Goal: Task Accomplishment & Management: Manage account settings

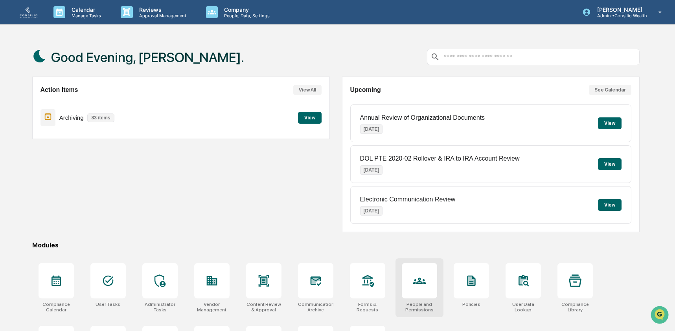
click at [418, 283] on icon at bounding box center [419, 281] width 13 height 6
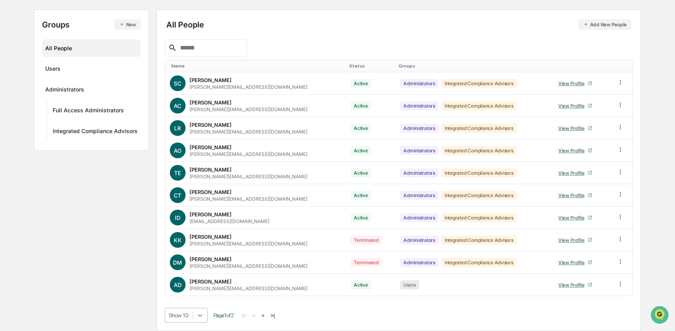
click at [205, 311] on body "Calendar Manage Tasks Reviews Approval Management Company People, Data, Setting…" at bounding box center [337, 126] width 675 height 410
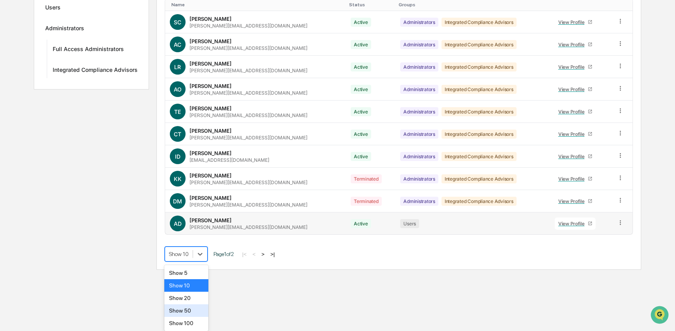
click at [557, 220] on tbody "SC Stacie Craddock stacie@integrated-compliance.com Active Administrators Integ…" at bounding box center [398, 123] width 467 height 224
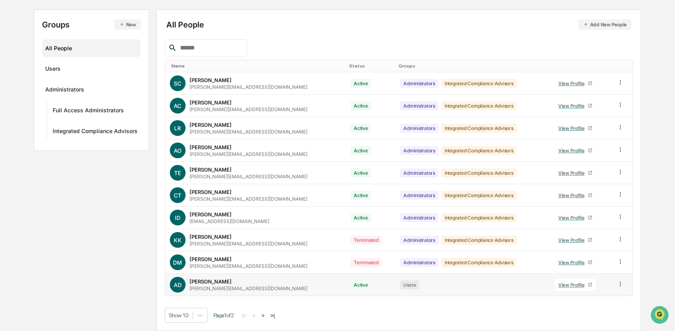
click at [558, 284] on div "View Profile" at bounding box center [572, 285] width 29 height 6
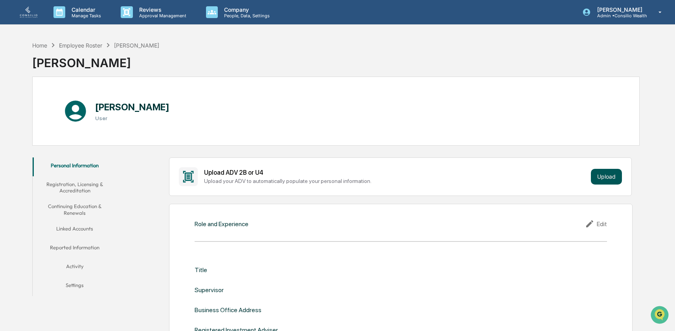
click at [612, 177] on button "Upload" at bounding box center [605, 177] width 31 height 16
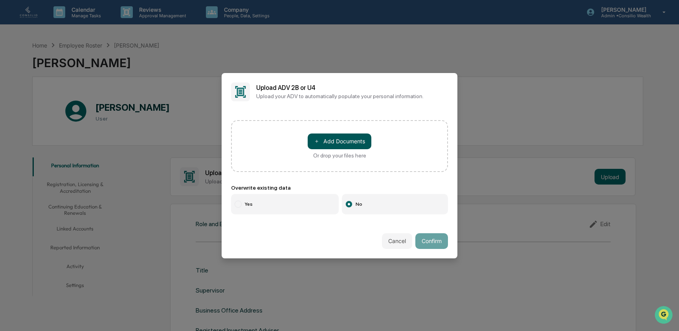
click at [359, 134] on button "＋ Add Documents" at bounding box center [340, 142] width 64 height 16
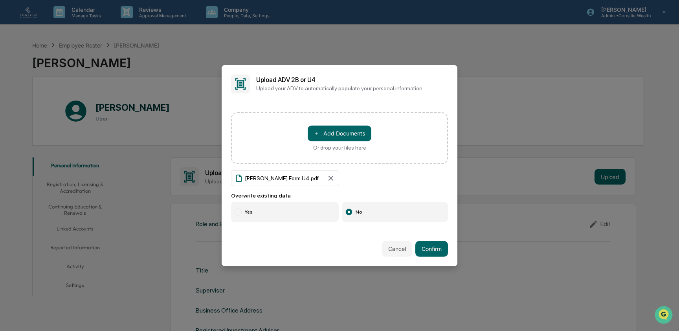
click at [262, 212] on label "Yes" at bounding box center [285, 212] width 108 height 20
click at [352, 213] on label "No" at bounding box center [395, 212] width 106 height 20
click at [431, 245] on button "Confirm" at bounding box center [431, 249] width 33 height 16
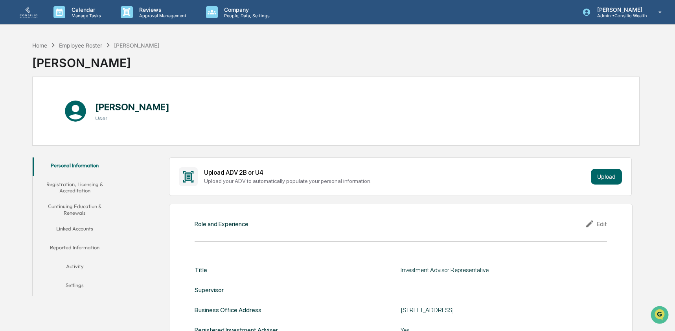
click at [82, 190] on button "Registration, Licensing & Accreditation" at bounding box center [75, 187] width 84 height 22
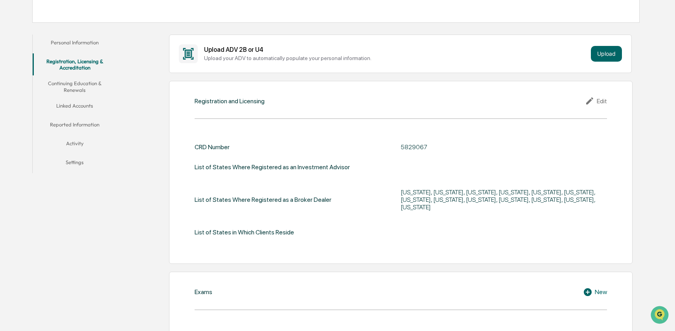
scroll to position [137, 0]
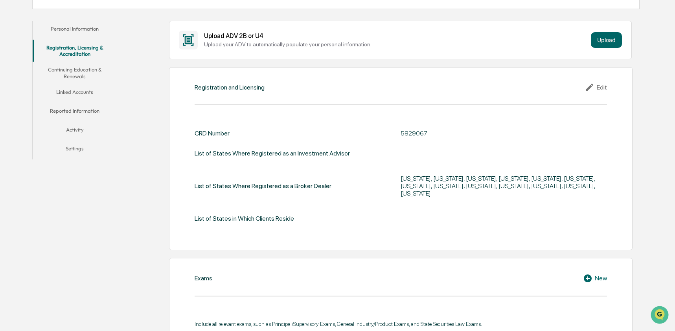
click at [588, 88] on icon at bounding box center [591, 86] width 12 height 9
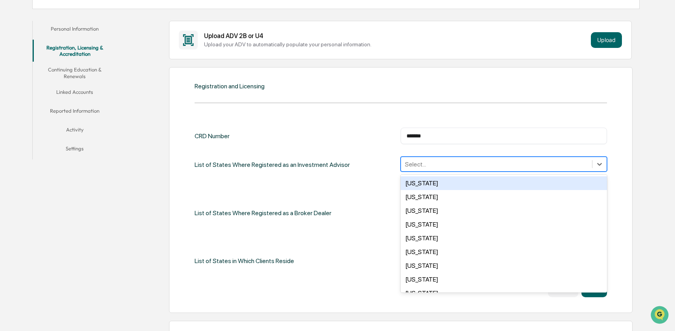
click at [453, 163] on div at bounding box center [496, 164] width 183 height 9
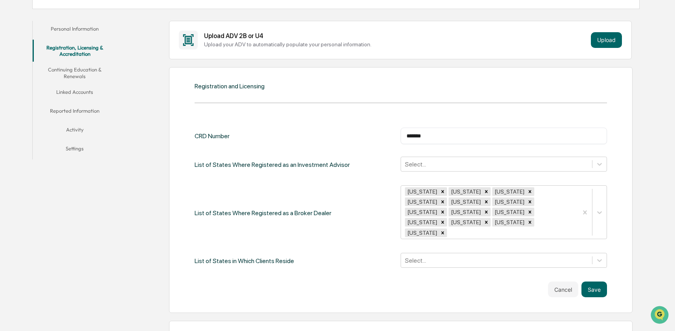
click at [375, 149] on div "CRD Number ******* ​ List of States Where Registered as an Investment Advisor S…" at bounding box center [400, 198] width 412 height 141
click at [444, 166] on div at bounding box center [496, 164] width 183 height 9
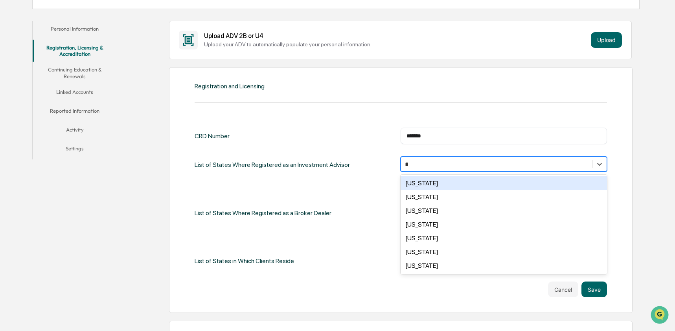
type input "**"
click at [380, 183] on div "CRD Number ******* ​ List of States Where Registered as an Investment Advisor o…" at bounding box center [400, 198] width 412 height 141
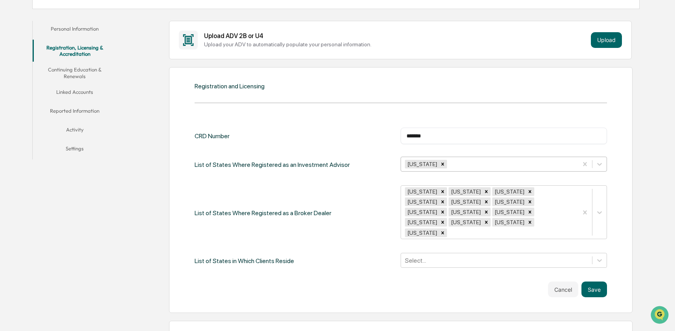
click at [488, 163] on div at bounding box center [510, 164] width 125 height 9
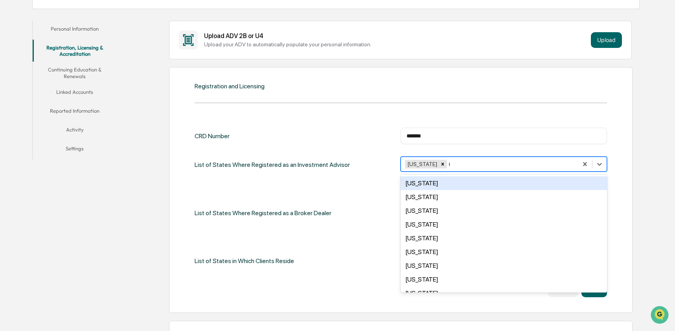
type input "**"
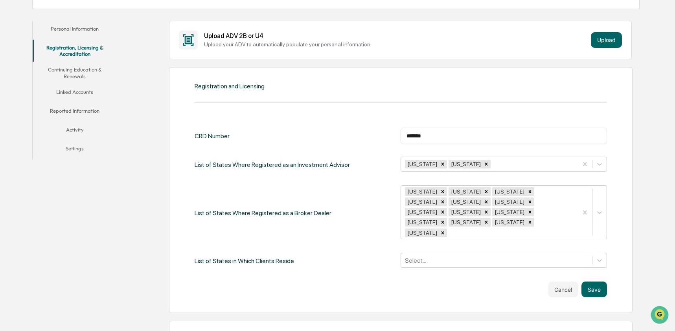
click at [364, 184] on div "CRD Number ******* ​ List of States Where Registered as an Investment Advisor G…" at bounding box center [400, 198] width 412 height 141
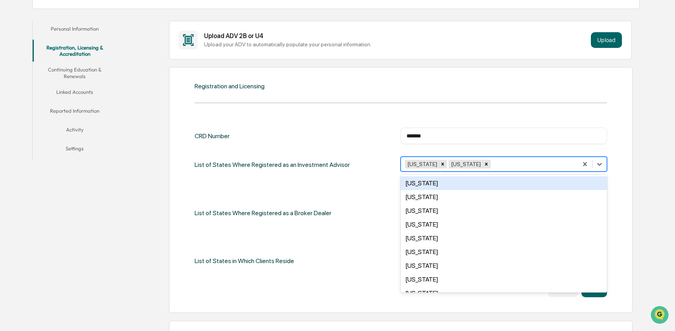
click at [503, 160] on div at bounding box center [532, 164] width 81 height 9
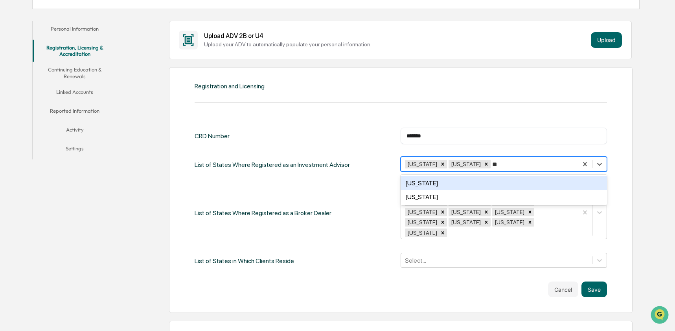
type input "***"
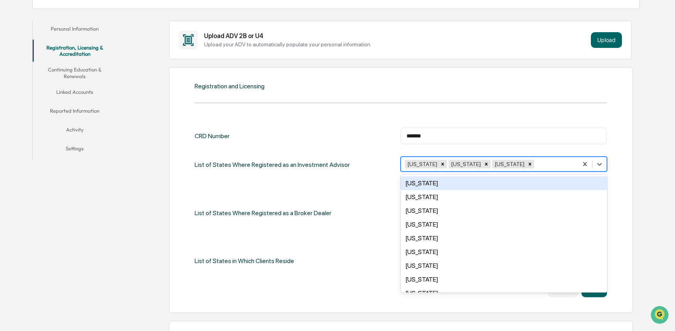
click at [355, 192] on div "List of States Where Registered as a Broker Dealer Georgia Hawaii Idaho Minneso…" at bounding box center [400, 212] width 412 height 55
click at [537, 161] on div at bounding box center [554, 164] width 38 height 9
type input "****"
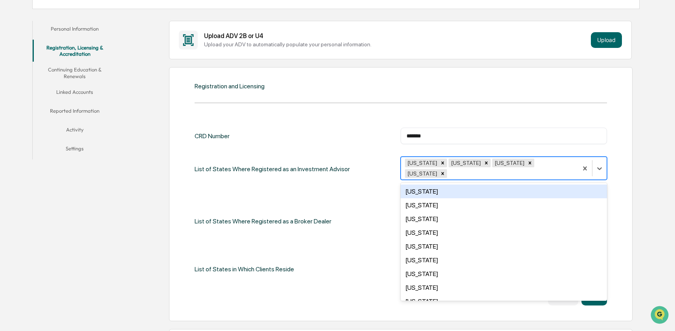
click at [354, 194] on div "List of States Where Registered as a Broker Dealer Georgia Hawaii Idaho Minneso…" at bounding box center [400, 221] width 412 height 55
click at [556, 169] on div at bounding box center [510, 173] width 125 height 9
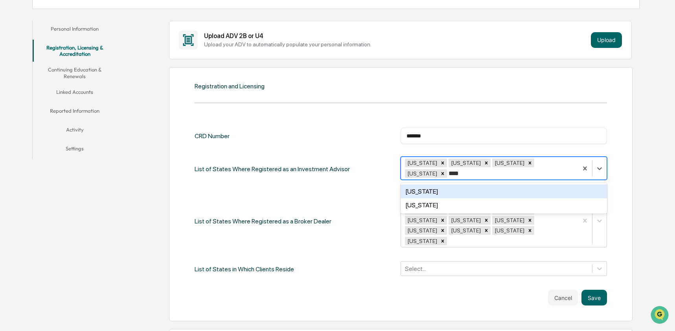
type input "*****"
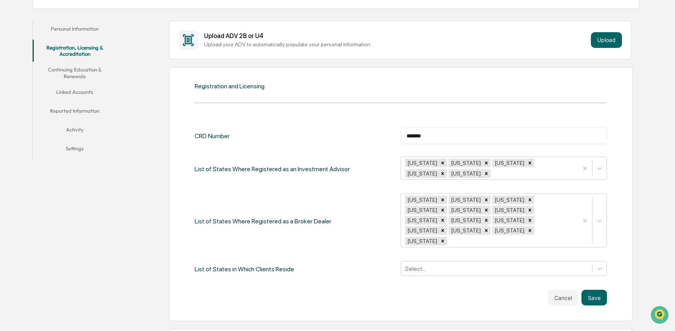
click at [392, 179] on div "List of States Where Registered as an Investment Advisor Georgia Hawaii Idaho M…" at bounding box center [400, 169] width 412 height 24
click at [507, 175] on div at bounding box center [532, 173] width 81 height 9
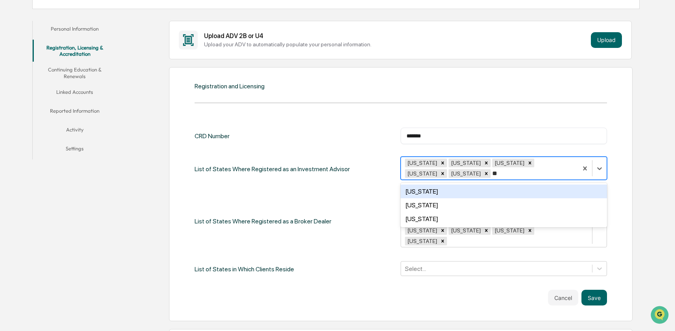
type input "***"
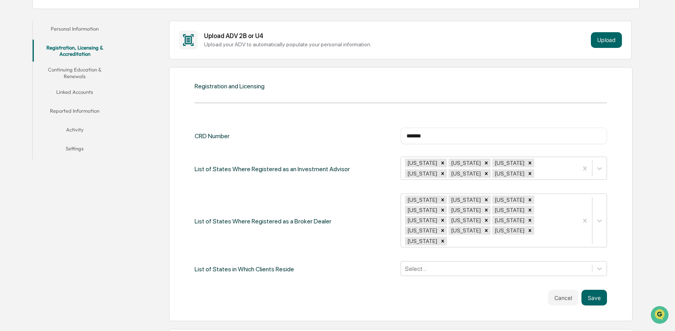
click at [349, 180] on div "List of States Where Registered as an Investment Advisor" at bounding box center [271, 169] width 155 height 24
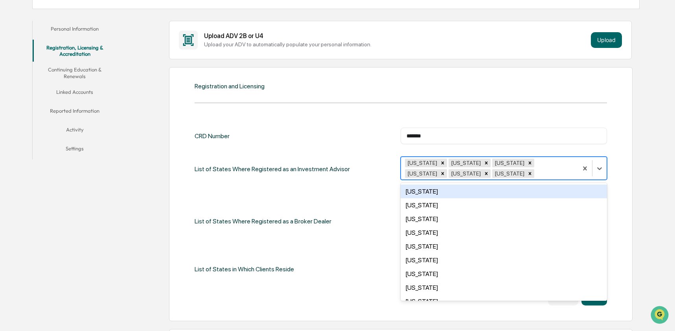
click at [535, 176] on div at bounding box center [554, 173] width 38 height 9
type input "**"
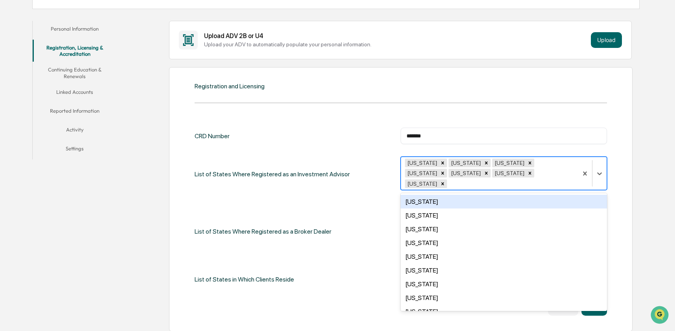
click at [360, 193] on div "CRD Number ******* ​ List of States Where Registered as an Investment Advisor o…" at bounding box center [400, 208] width 412 height 160
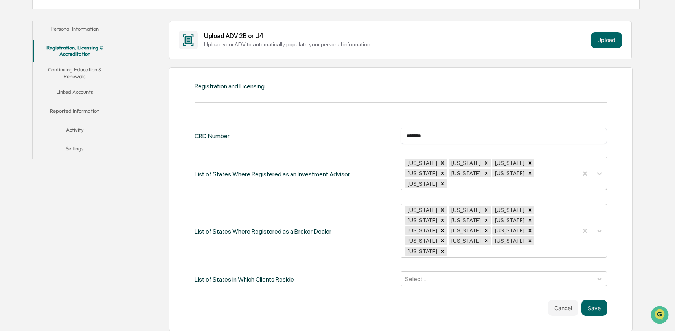
click at [528, 179] on div at bounding box center [510, 183] width 125 height 9
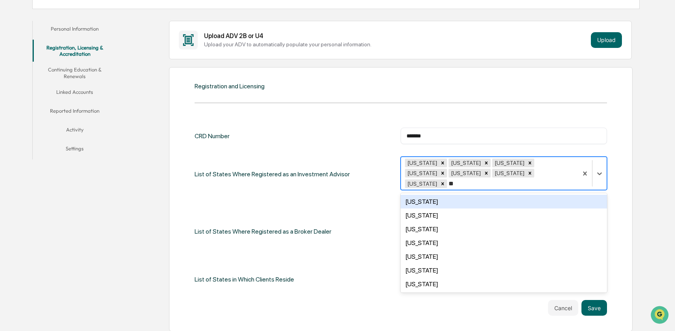
type input "***"
click at [358, 183] on div "CRD Number ******* ​ List of States Where Registered as an Investment Advisor o…" at bounding box center [400, 208] width 412 height 160
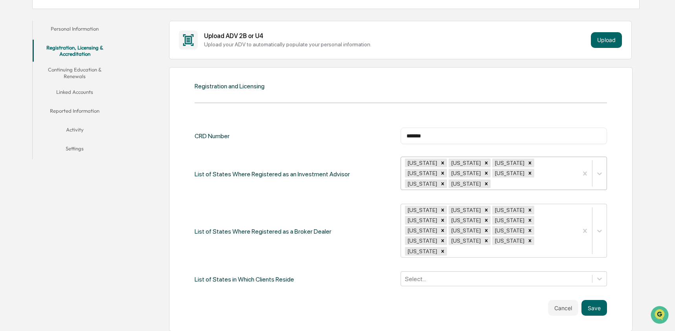
click at [559, 179] on div at bounding box center [532, 183] width 81 height 9
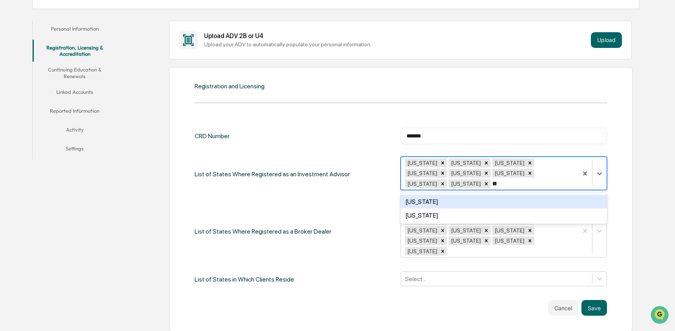
type input "***"
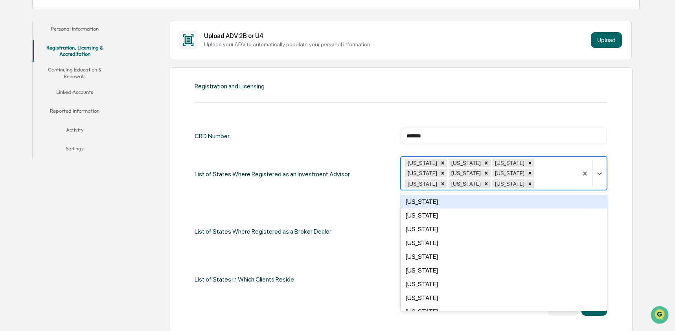
click at [350, 198] on div "CRD Number ******* ​ List of States Where Registered as an Investment Advisor o…" at bounding box center [400, 208] width 412 height 160
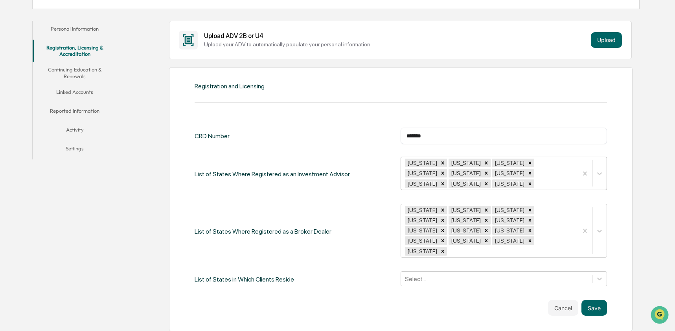
click at [535, 183] on div at bounding box center [554, 183] width 38 height 9
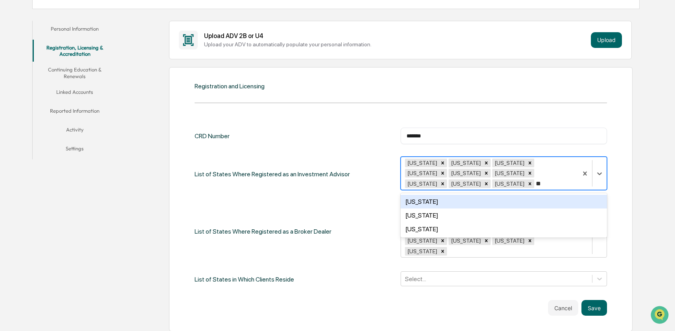
type input "***"
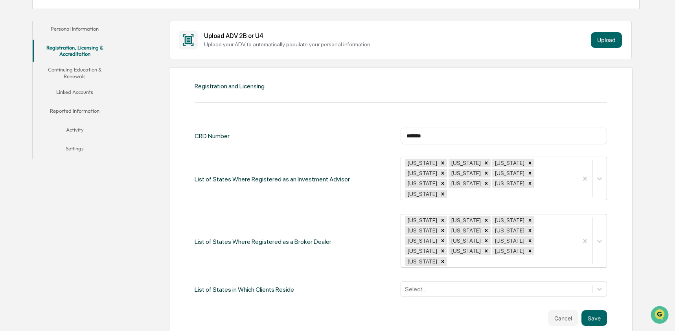
click at [326, 195] on div "CRD Number ******* ​ List of States Where Registered as an Investment Advisor G…" at bounding box center [400, 213] width 412 height 170
click at [507, 189] on div at bounding box center [510, 193] width 125 height 9
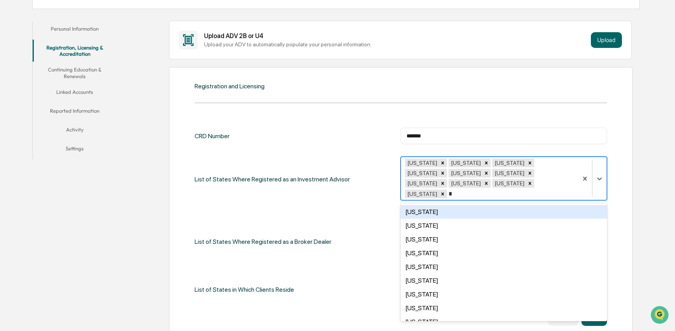
type input "**"
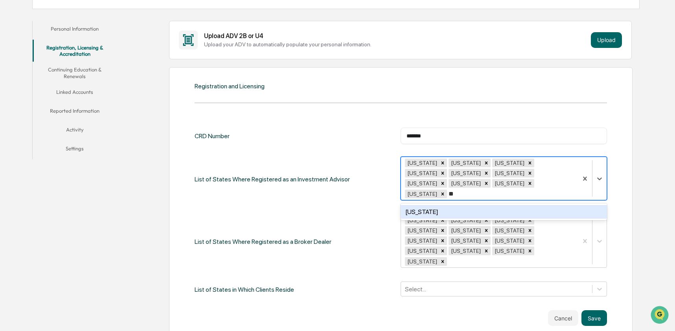
click at [473, 205] on div "West Virginia" at bounding box center [503, 212] width 206 height 14
type input "***"
click at [446, 205] on div "[US_STATE]" at bounding box center [503, 212] width 206 height 14
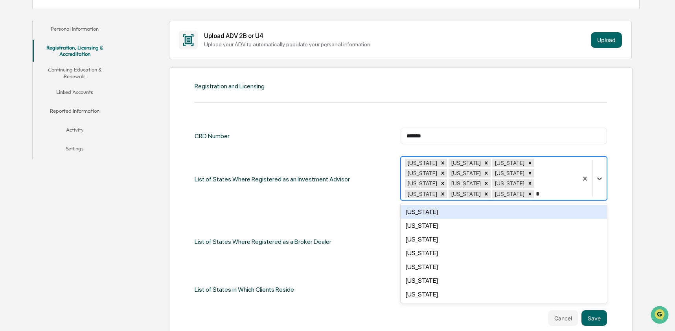
type input "**"
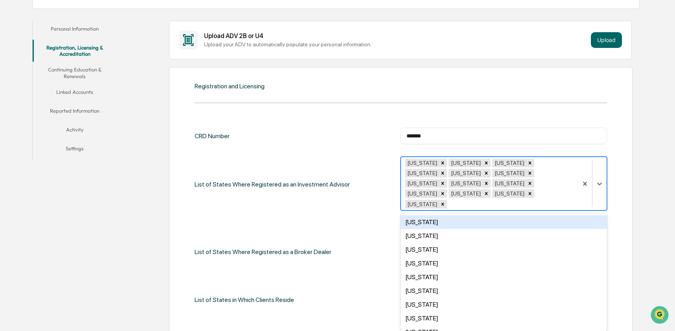
click at [323, 224] on div "List of States Where Registered as a Broker Dealer" at bounding box center [262, 251] width 137 height 55
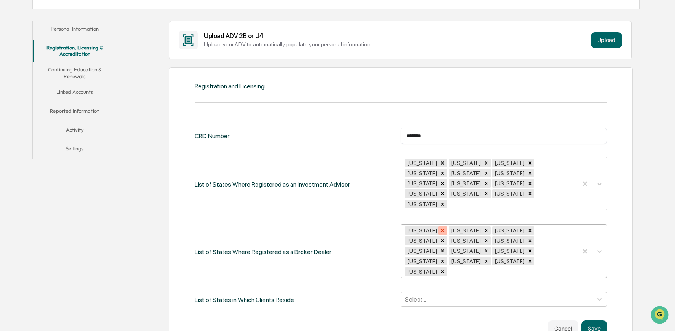
click at [441, 229] on icon "Remove Georgia" at bounding box center [442, 230] width 3 height 3
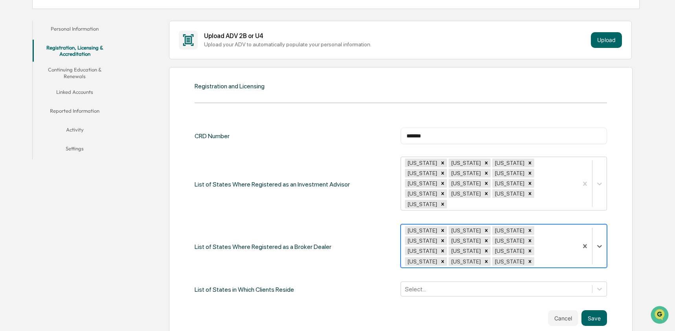
click at [440, 228] on icon "Remove Hawaii" at bounding box center [442, 230] width 5 height 5
click at [431, 224] on div "option Hawaii, deselected. Idaho Minnesota Mississippi Missouri Oklahoma Oregon…" at bounding box center [503, 246] width 206 height 44
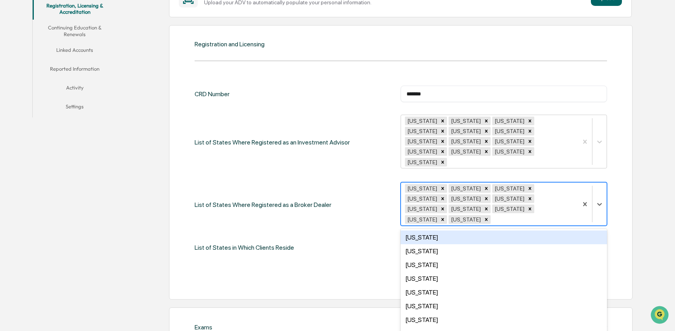
click at [431, 231] on div "Alabama" at bounding box center [503, 238] width 206 height 14
click at [438, 184] on div "Remove Idaho" at bounding box center [442, 188] width 9 height 9
click at [440, 186] on icon "Remove Minnesota" at bounding box center [442, 188] width 5 height 5
click at [438, 184] on div "Remove Mississippi" at bounding box center [442, 188] width 9 height 9
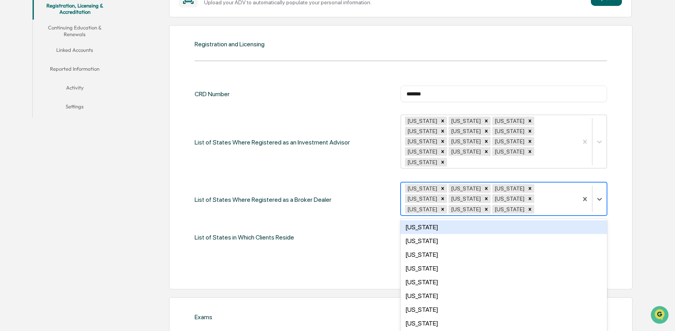
click at [440, 186] on icon "Remove Missouri" at bounding box center [442, 188] width 5 height 5
click at [440, 186] on icon "Remove Oklahoma" at bounding box center [442, 188] width 5 height 5
click at [436, 183] on div "Oregon Pennsylvania Washington West Virginia Wisconsin Wyoming Alabama" at bounding box center [489, 199] width 176 height 33
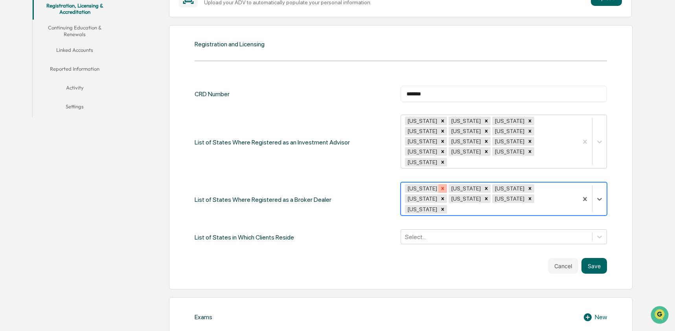
click at [440, 186] on icon "Remove Oregon" at bounding box center [442, 188] width 5 height 5
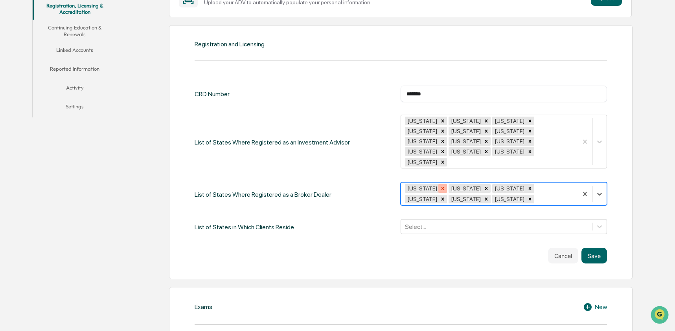
click at [444, 187] on icon "Remove Pennsylvania" at bounding box center [442, 188] width 3 height 3
click at [441, 186] on icon "Remove Washington" at bounding box center [442, 188] width 5 height 5
click at [443, 186] on icon "Remove West Virginia" at bounding box center [442, 188] width 5 height 5
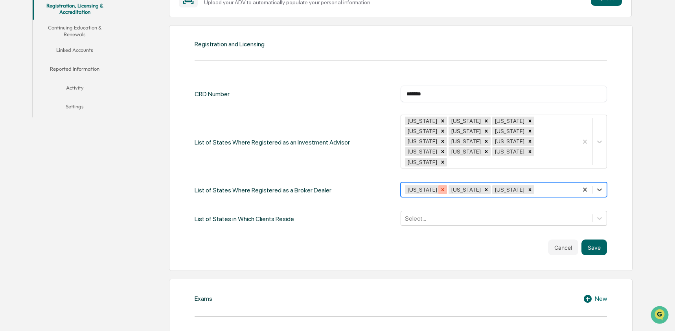
click at [440, 187] on icon "Remove Wisconsin" at bounding box center [442, 189] width 5 height 5
click at [441, 189] on icon "Remove Wyoming" at bounding box center [442, 190] width 3 height 3
click at [440, 187] on icon "Remove Alabama" at bounding box center [442, 189] width 5 height 5
click at [599, 240] on button "Save" at bounding box center [594, 248] width 26 height 16
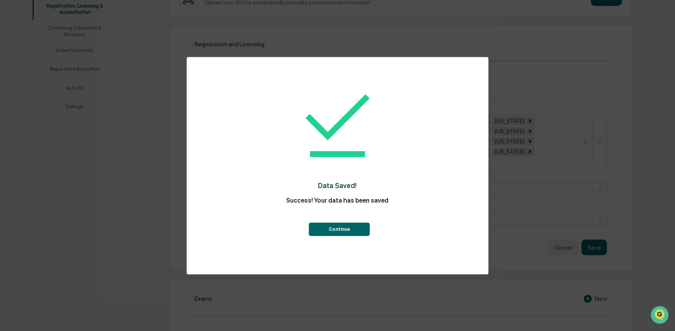
click at [346, 233] on button "Continue" at bounding box center [339, 229] width 61 height 13
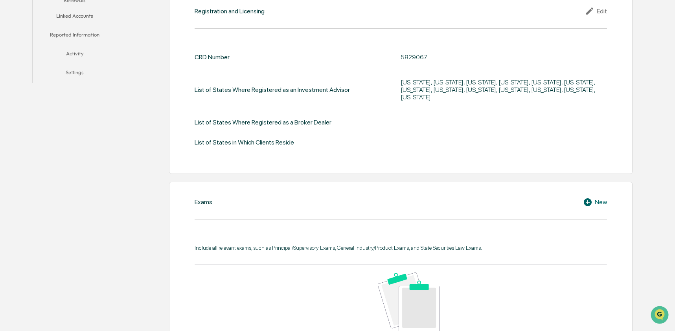
scroll to position [0, 0]
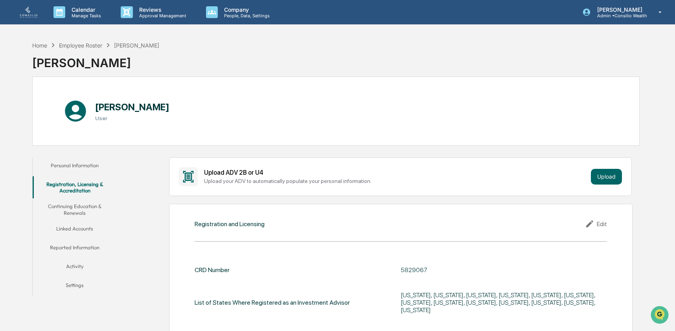
click at [86, 209] on button "Continuing Education & Renewals" at bounding box center [75, 209] width 84 height 22
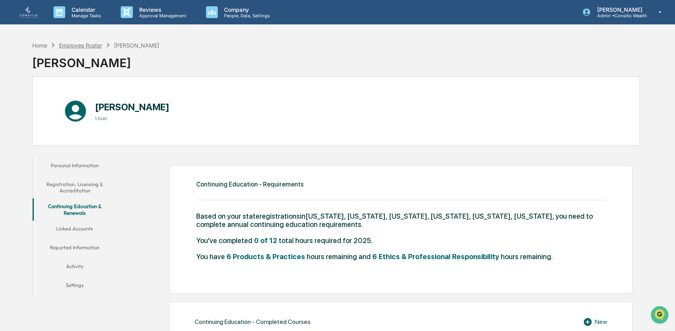
click at [72, 47] on div "Employee Roster" at bounding box center [80, 45] width 43 height 7
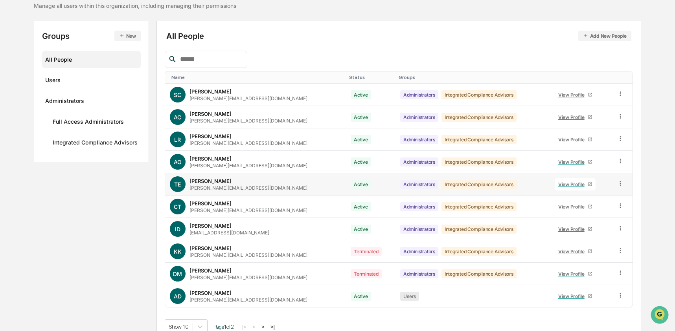
scroll to position [79, 0]
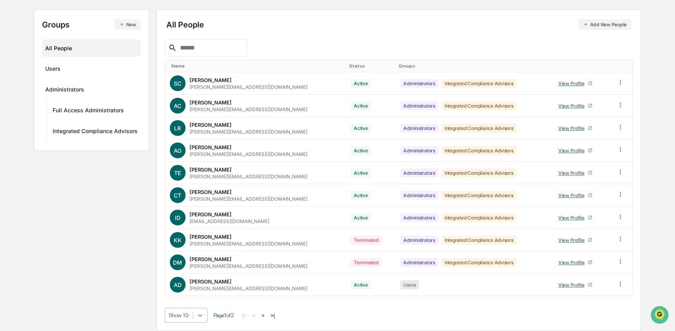
click at [199, 318] on body "Calendar Manage Tasks Reviews Approval Management Company People, Data, Setting…" at bounding box center [337, 126] width 675 height 410
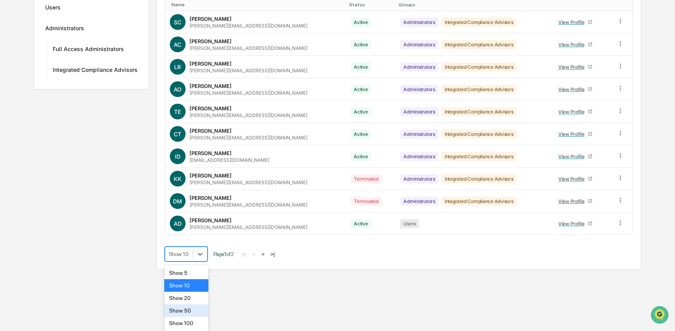
click at [197, 309] on div "Show 50" at bounding box center [186, 310] width 44 height 13
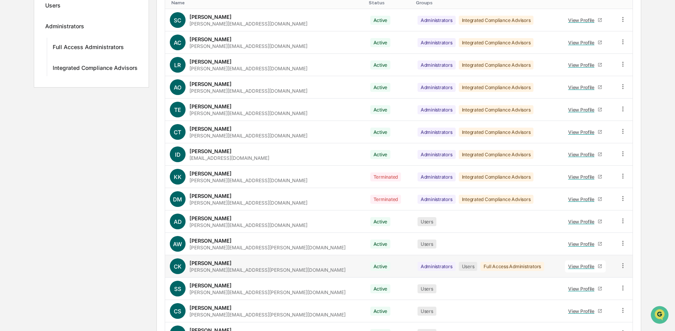
click at [568, 265] on div "View Profile" at bounding box center [582, 267] width 29 height 6
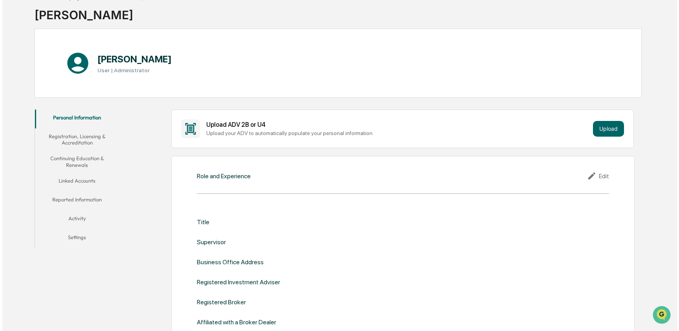
scroll to position [57, 0]
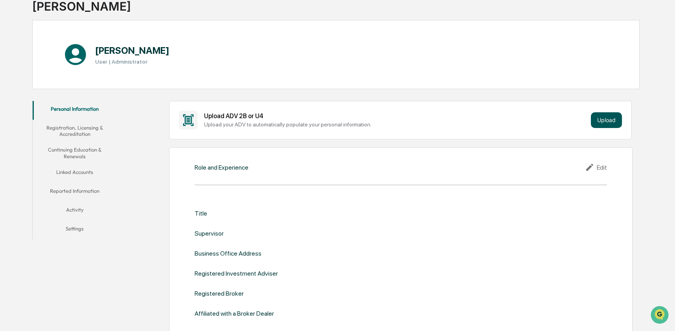
click at [618, 124] on button "Upload" at bounding box center [605, 120] width 31 height 16
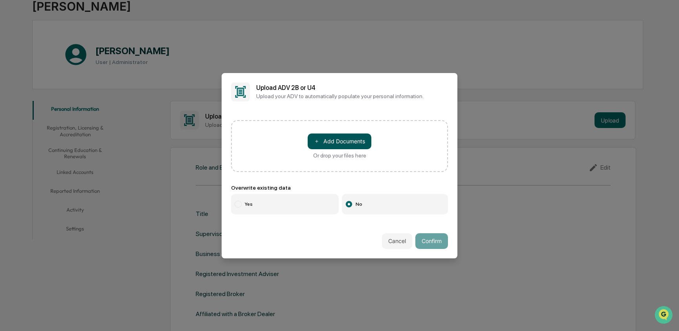
click at [361, 136] on button "＋ Add Documents" at bounding box center [340, 142] width 64 height 16
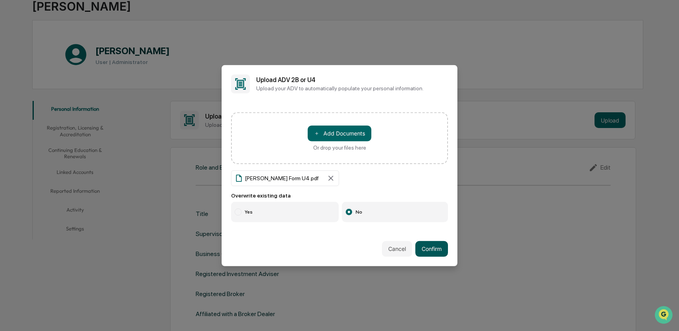
click at [421, 247] on button "Confirm" at bounding box center [431, 249] width 33 height 16
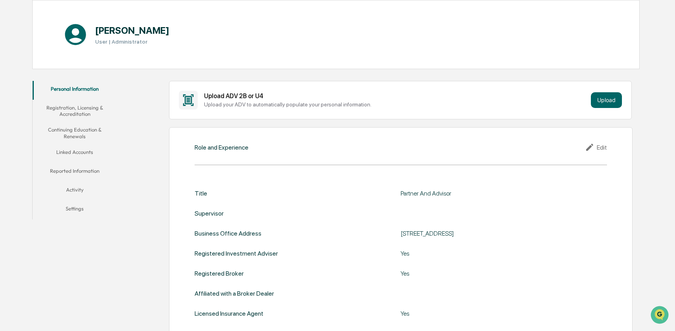
scroll to position [75, 0]
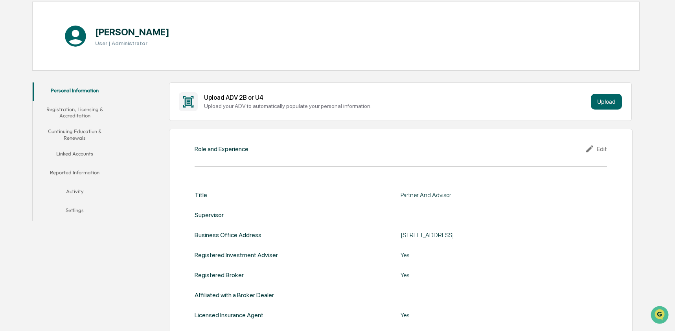
click at [83, 115] on button "Registration, Licensing & Accreditation" at bounding box center [75, 112] width 84 height 22
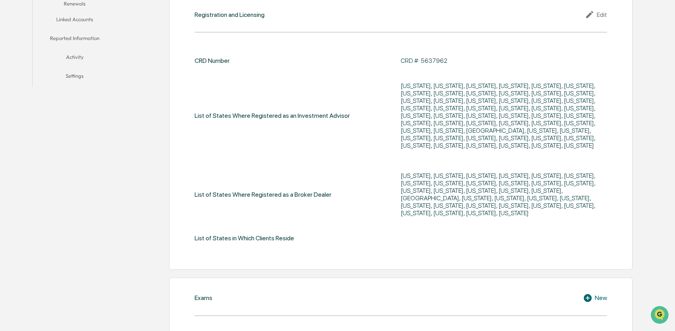
scroll to position [218, 0]
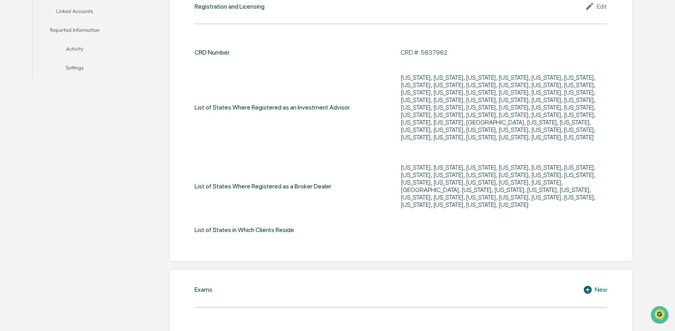
click at [587, 7] on icon at bounding box center [589, 6] width 7 height 7
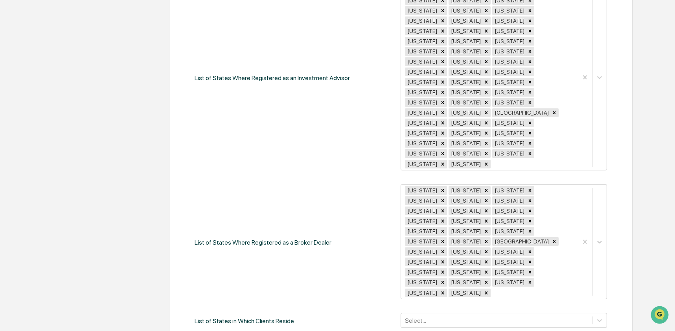
scroll to position [379, 0]
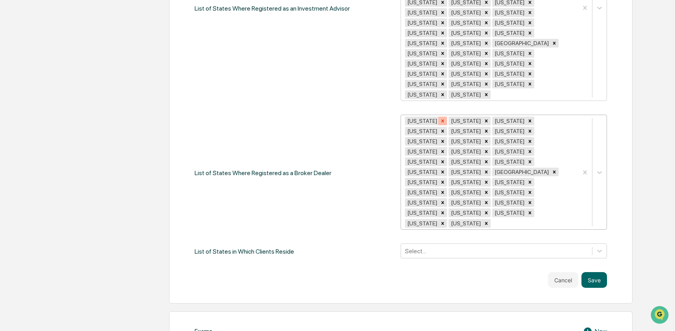
click at [440, 118] on icon "Remove Nebraska" at bounding box center [442, 120] width 5 height 5
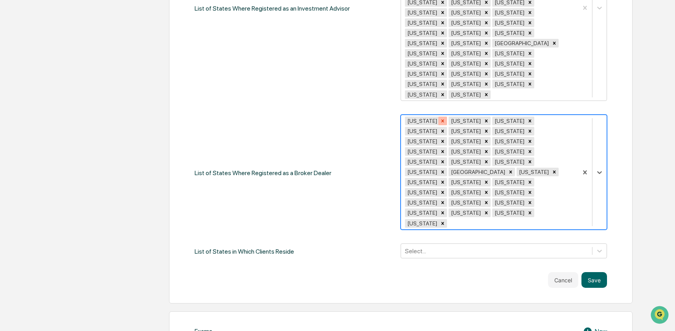
click at [440, 118] on icon "Remove Nevada" at bounding box center [442, 120] width 5 height 5
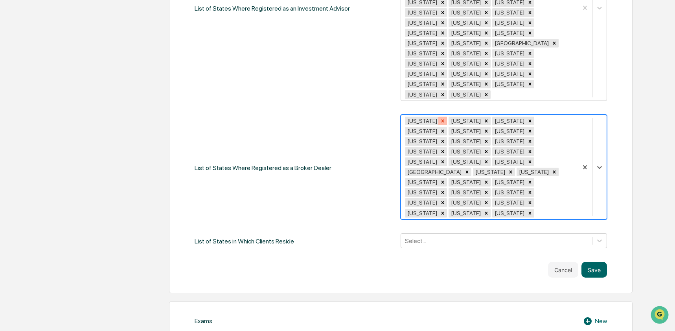
click at [445, 118] on icon "Remove New Hampshire" at bounding box center [442, 120] width 5 height 5
click at [442, 118] on icon "Remove New Jersey" at bounding box center [442, 120] width 5 height 5
click at [442, 118] on icon "Remove New Mexico" at bounding box center [442, 120] width 5 height 5
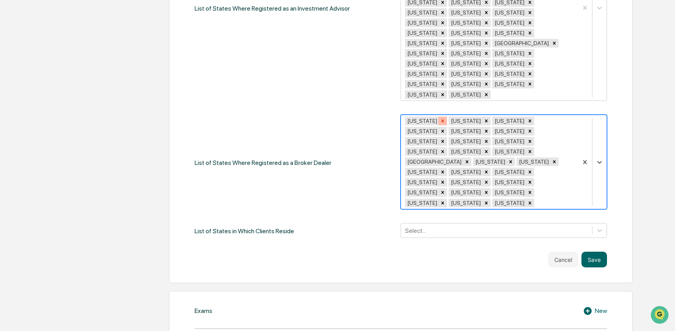
click at [439, 117] on div "Remove New York" at bounding box center [442, 121] width 9 height 9
click at [444, 120] on icon "Remove North Carolina" at bounding box center [442, 121] width 3 height 3
click at [445, 118] on icon "Remove North Dakota" at bounding box center [442, 120] width 5 height 5
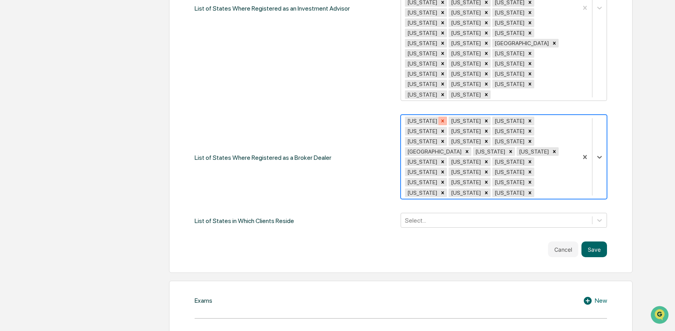
click at [440, 118] on icon "Remove Ohio" at bounding box center [442, 120] width 5 height 5
click at [442, 118] on icon "Remove Puerto Rico" at bounding box center [442, 120] width 5 height 5
click at [442, 117] on div "Remove Rhode Island" at bounding box center [442, 121] width 9 height 9
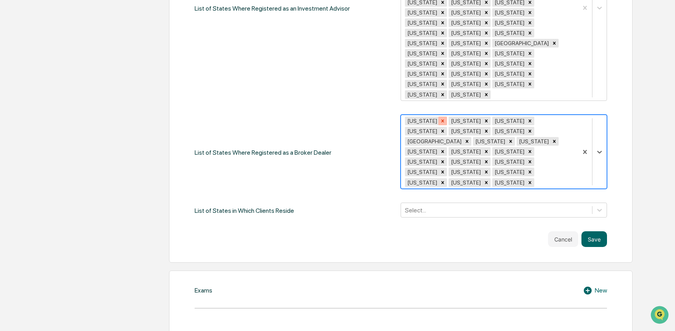
click at [445, 118] on icon "Remove South Carolina" at bounding box center [442, 120] width 5 height 5
click at [447, 117] on div "Remove South Dakota" at bounding box center [442, 121] width 9 height 9
click at [442, 118] on icon "Remove Tennessee" at bounding box center [442, 120] width 5 height 5
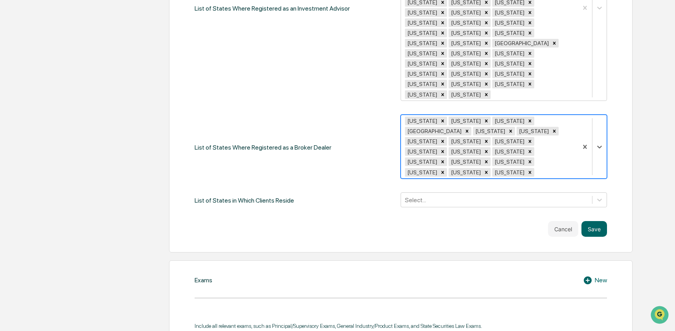
click at [440, 118] on icon "Remove Texas" at bounding box center [442, 120] width 5 height 5
click at [440, 118] on icon "Remove Utah" at bounding box center [442, 120] width 5 height 5
click at [440, 118] on icon "Remove Vermont" at bounding box center [442, 120] width 5 height 5
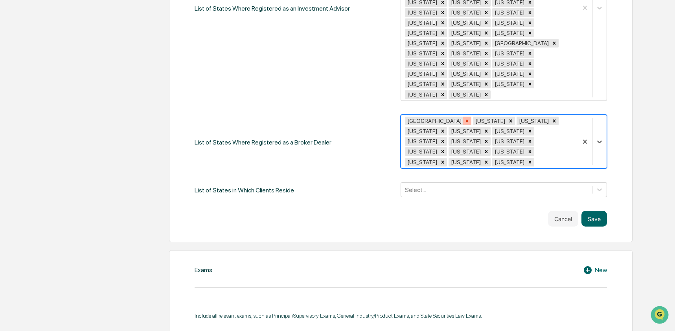
click at [464, 118] on icon "Remove Virgin Islands" at bounding box center [466, 120] width 5 height 5
click at [438, 117] on div "Remove Virginia" at bounding box center [442, 121] width 9 height 9
click at [440, 118] on icon "Remove Georgia" at bounding box center [442, 120] width 5 height 5
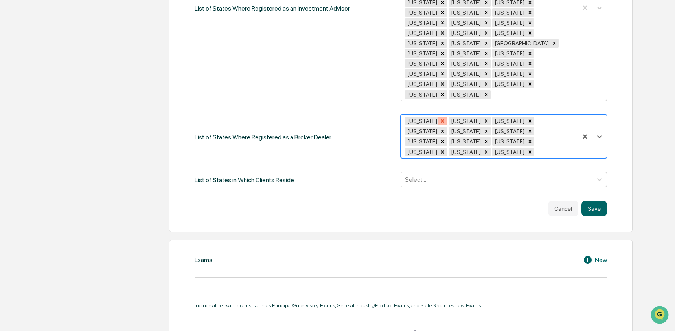
click at [438, 117] on div "Remove Hawaii" at bounding box center [442, 121] width 9 height 9
click at [440, 118] on icon "Remove Idaho" at bounding box center [442, 120] width 5 height 5
click at [440, 118] on icon "Remove Minnesota" at bounding box center [442, 120] width 5 height 5
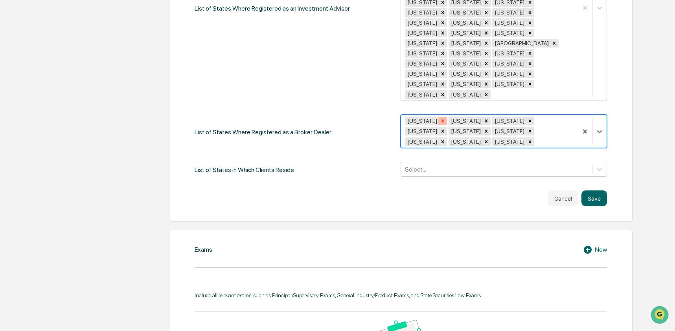
click at [440, 118] on icon "Remove Mississippi" at bounding box center [442, 120] width 5 height 5
click at [440, 118] on icon "Remove Missouri" at bounding box center [442, 120] width 5 height 5
click at [440, 118] on icon "Remove Oklahoma" at bounding box center [442, 120] width 5 height 5
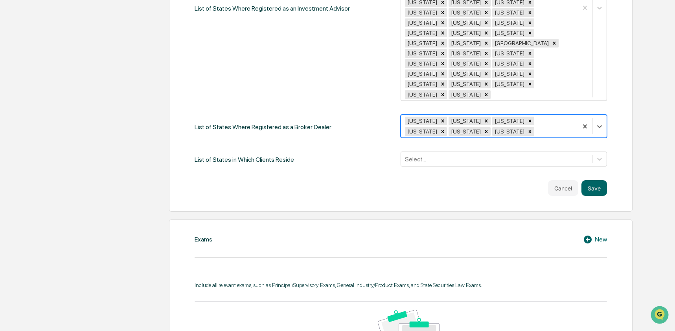
click at [448, 117] on div "Pennsylvania" at bounding box center [464, 121] width 33 height 9
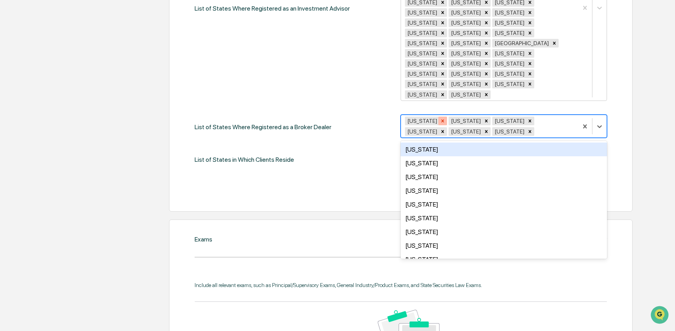
click at [440, 118] on icon "Remove Oregon" at bounding box center [442, 120] width 5 height 5
click at [445, 118] on icon "Remove Pennsylvania" at bounding box center [442, 120] width 5 height 5
click at [444, 118] on icon "Remove Washington" at bounding box center [442, 120] width 5 height 5
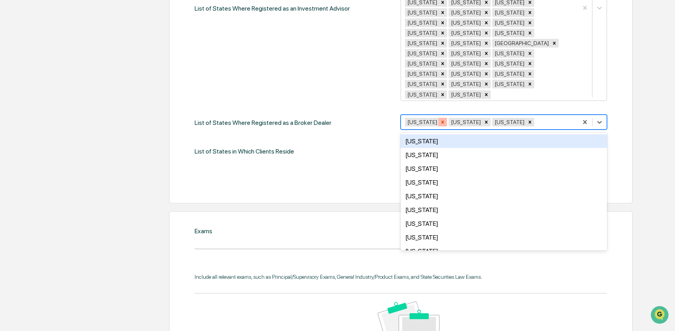
click at [444, 119] on icon "Remove West Virginia" at bounding box center [442, 121] width 5 height 5
click at [444, 116] on div "Wisconsin Wyoming" at bounding box center [489, 122] width 176 height 12
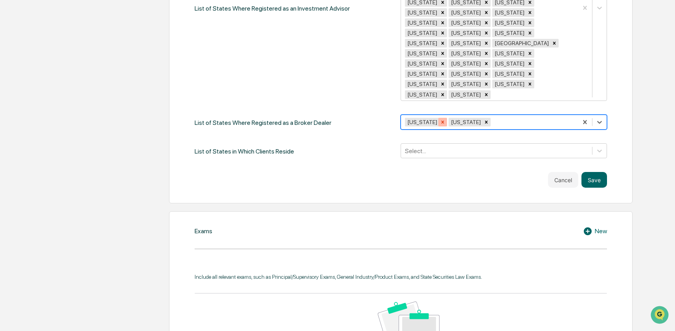
click at [442, 118] on div "Remove Wisconsin" at bounding box center [442, 122] width 9 height 9
click at [440, 119] on icon "Remove Wyoming" at bounding box center [442, 121] width 5 height 5
click at [587, 172] on button "Save" at bounding box center [594, 180] width 26 height 16
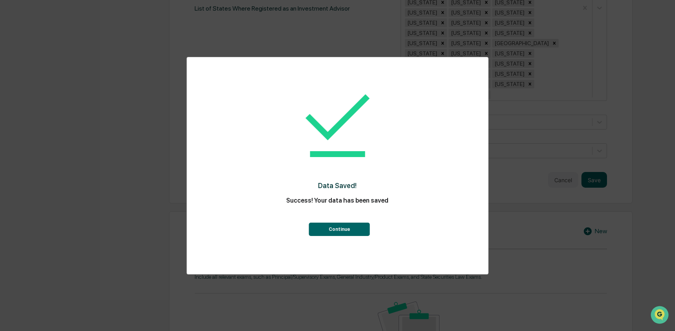
click at [354, 231] on button "Continue" at bounding box center [339, 229] width 61 height 13
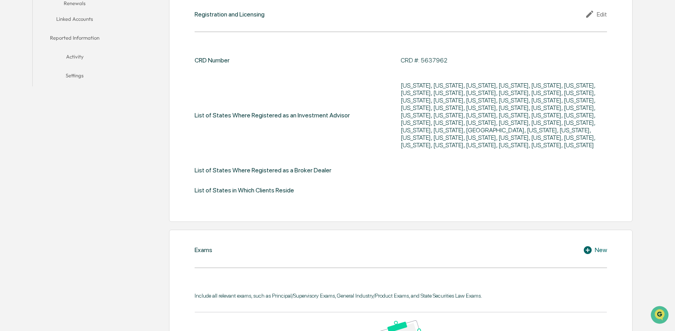
scroll to position [25, 0]
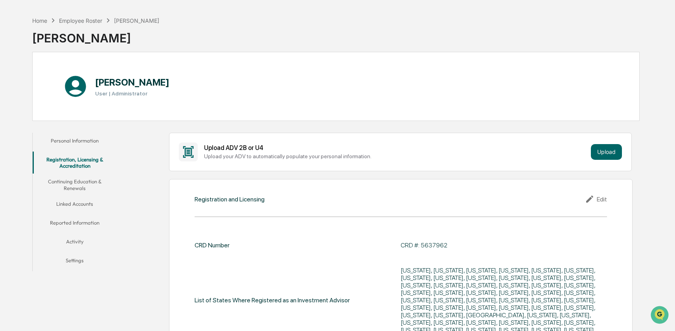
click at [74, 187] on button "Continuing Education & Renewals" at bounding box center [75, 185] width 84 height 22
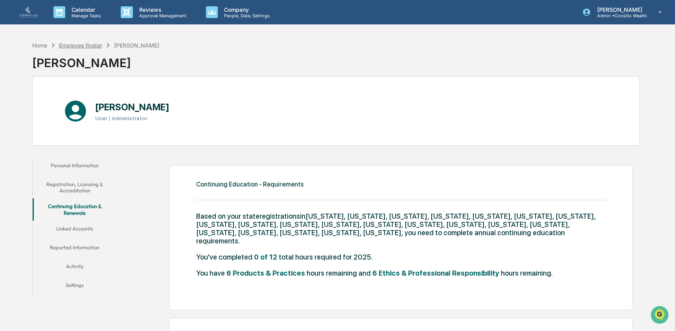
click at [69, 48] on div "Employee Roster" at bounding box center [80, 45] width 43 height 7
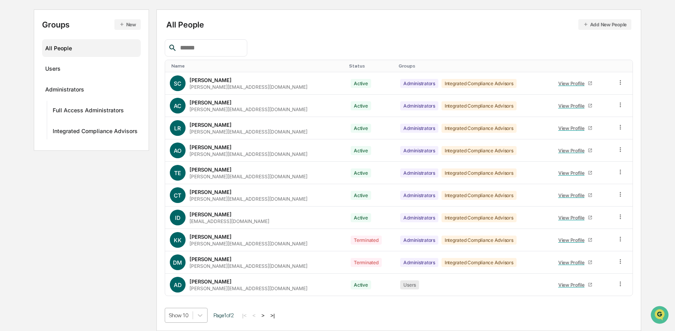
scroll to position [142, 0]
click at [182, 312] on body "Calendar Manage Tasks Reviews Approval Management Company People, Data, Setting…" at bounding box center [337, 126] width 675 height 410
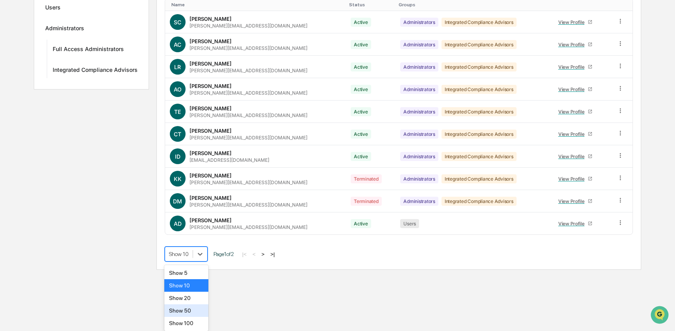
click at [187, 308] on div "Show 50" at bounding box center [186, 310] width 44 height 13
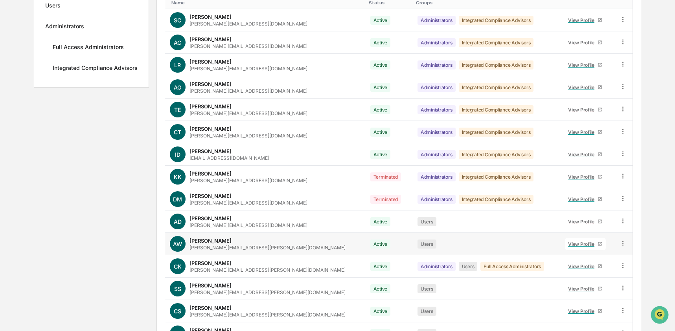
click at [572, 246] on div "View Profile" at bounding box center [582, 244] width 29 height 6
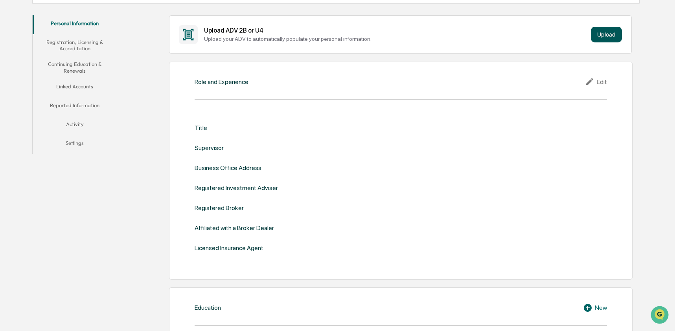
click at [609, 32] on button "Upload" at bounding box center [605, 35] width 31 height 16
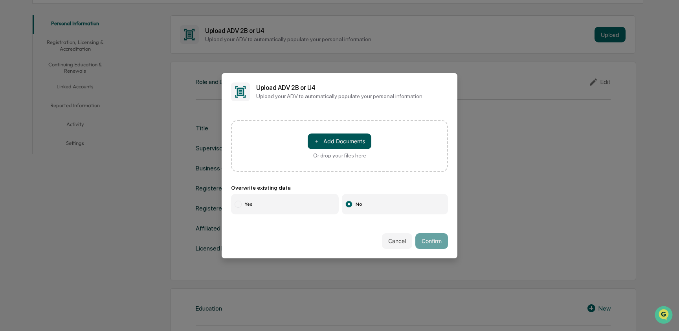
click at [314, 141] on span "＋" at bounding box center [316, 140] width 5 height 7
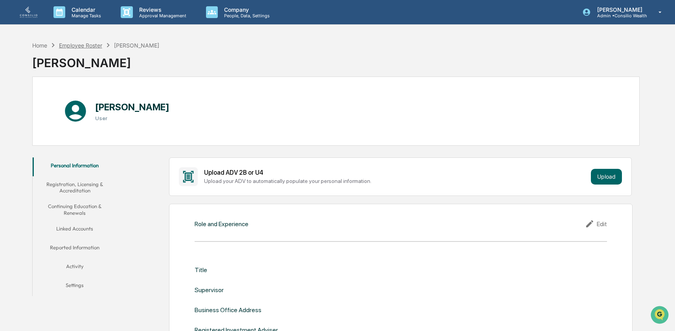
click at [88, 46] on div "Employee Roster" at bounding box center [80, 45] width 43 height 7
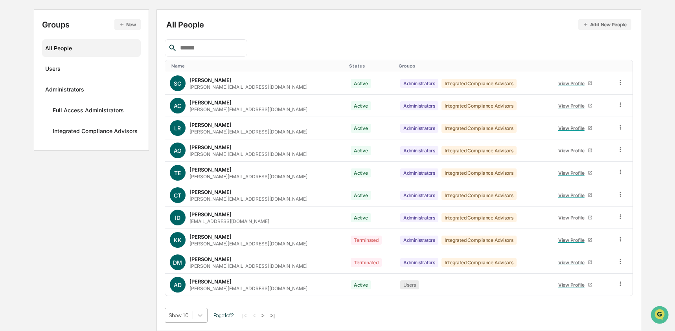
click at [184, 318] on body "Calendar Manage Tasks Reviews Approval Management Company People, Data, Setting…" at bounding box center [337, 126] width 675 height 410
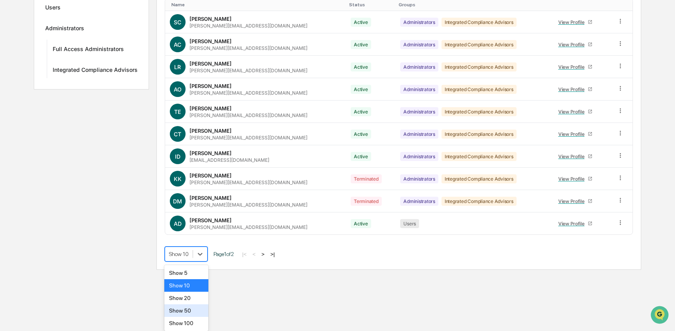
click at [186, 306] on div "Show 50" at bounding box center [186, 310] width 44 height 13
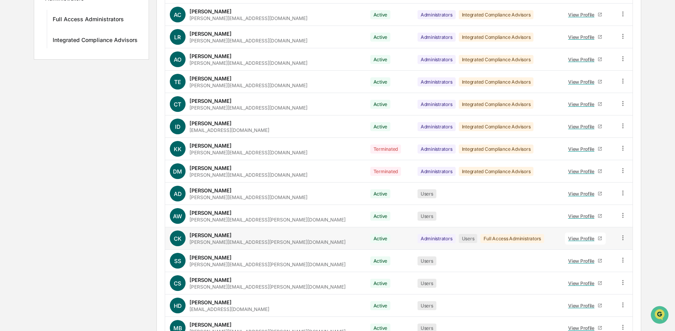
scroll to position [170, 0]
click at [573, 258] on div "View Profile" at bounding box center [582, 261] width 29 height 6
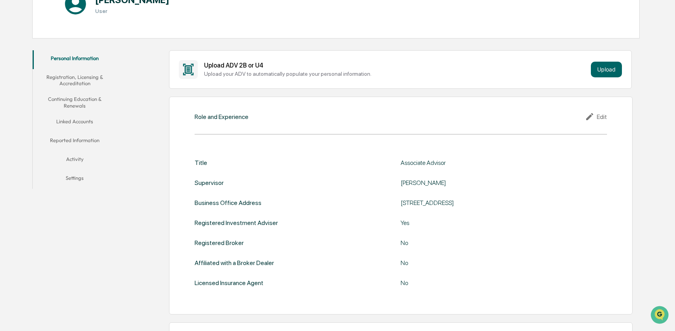
scroll to position [100, 0]
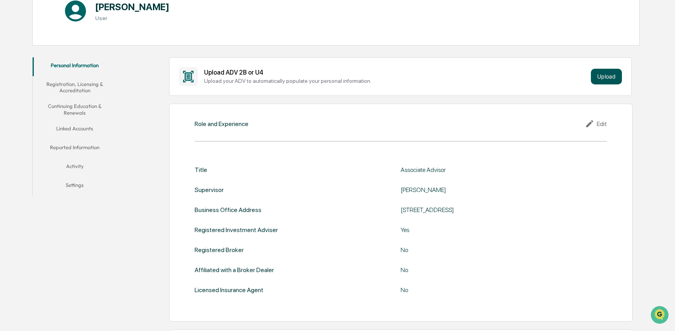
click at [599, 81] on button "Upload" at bounding box center [605, 77] width 31 height 16
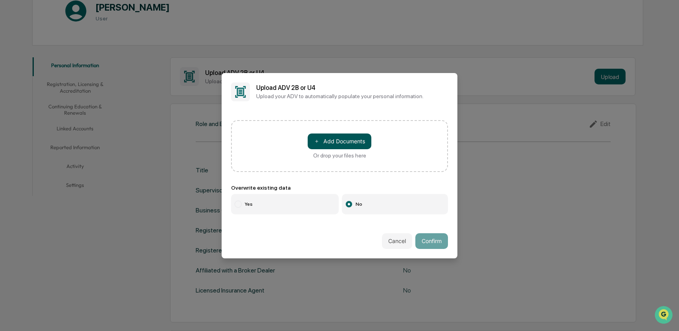
click at [354, 139] on button "＋ Add Documents" at bounding box center [340, 142] width 64 height 16
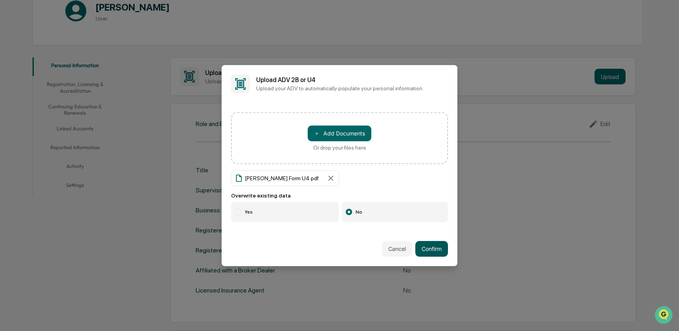
click at [428, 252] on button "Confirm" at bounding box center [431, 249] width 33 height 16
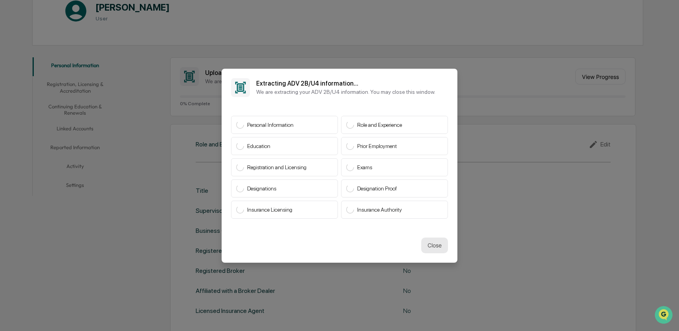
click at [434, 250] on button "Close" at bounding box center [434, 246] width 27 height 16
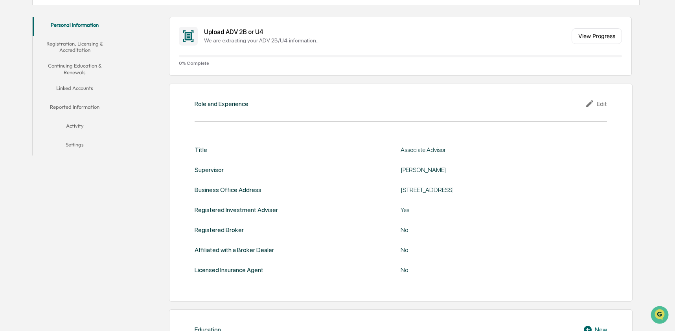
scroll to position [148, 0]
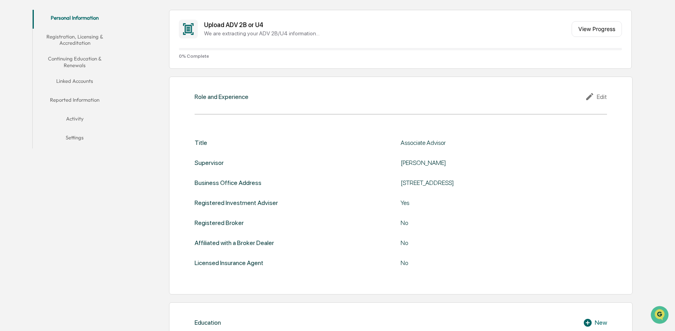
click at [81, 41] on button "Registration, Licensing & Accreditation" at bounding box center [75, 40] width 84 height 22
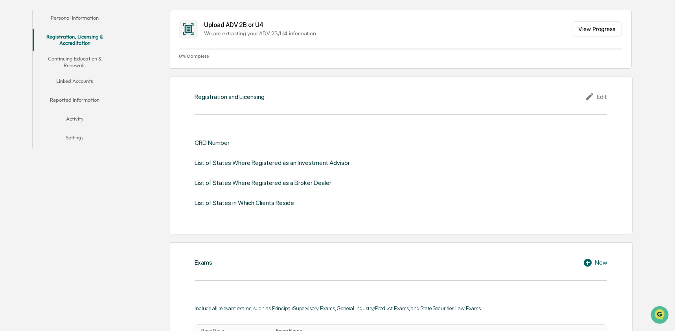
scroll to position [145, 0]
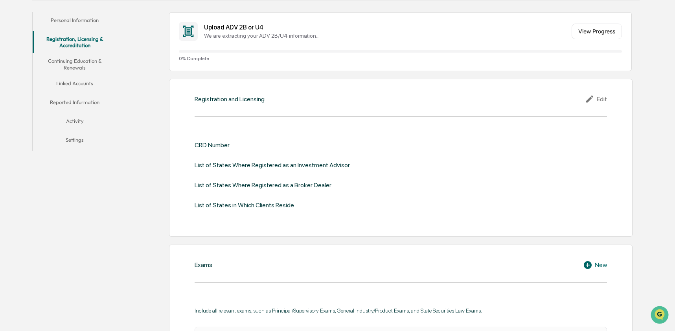
click at [62, 66] on button "Continuing Education & Renewals" at bounding box center [75, 64] width 84 height 22
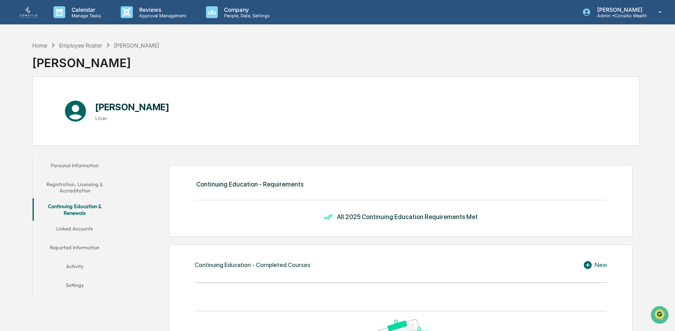
click at [81, 168] on button "Personal Information" at bounding box center [75, 167] width 84 height 19
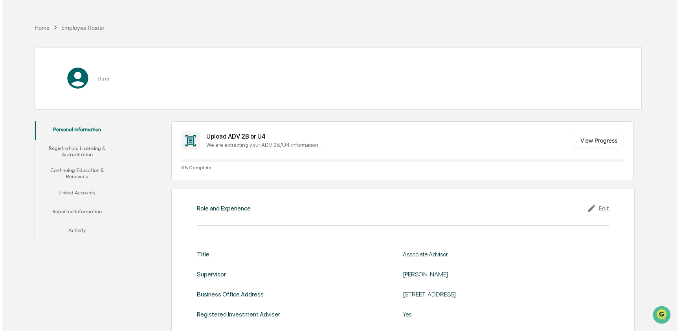
scroll to position [37, 0]
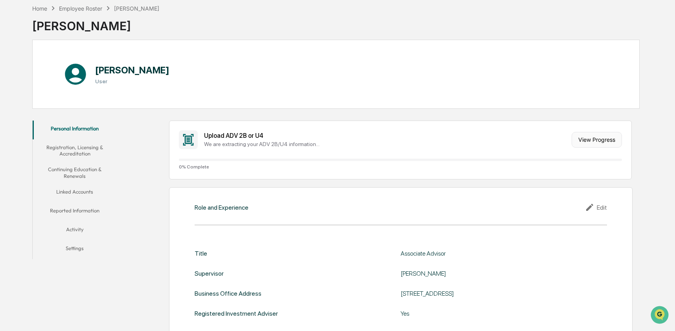
click at [601, 139] on button "View Progress" at bounding box center [596, 140] width 50 height 16
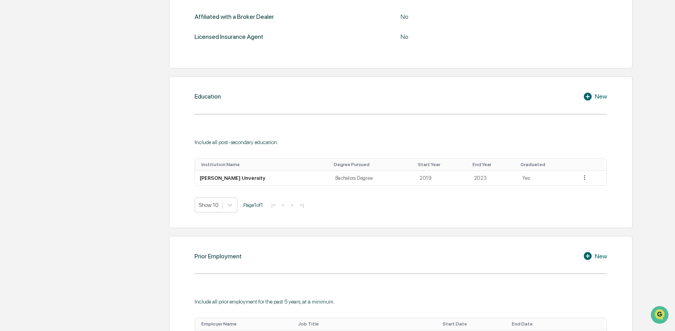
scroll to position [80, 0]
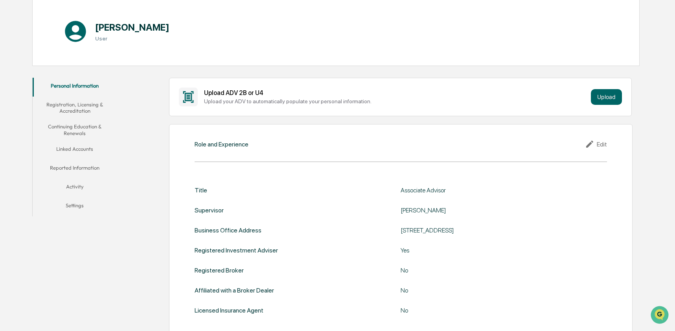
click at [63, 109] on button "Registration, Licensing & Accreditation" at bounding box center [75, 108] width 84 height 22
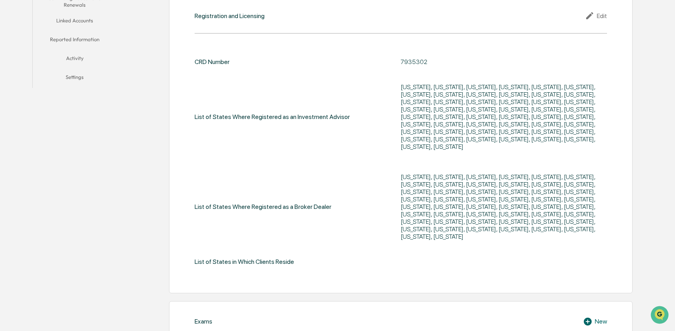
scroll to position [207, 0]
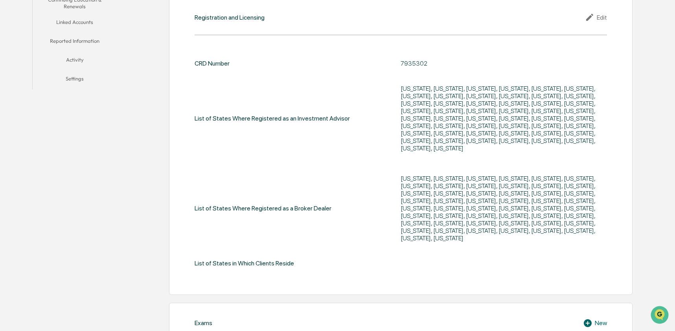
click at [602, 15] on div "Edit" at bounding box center [596, 17] width 22 height 9
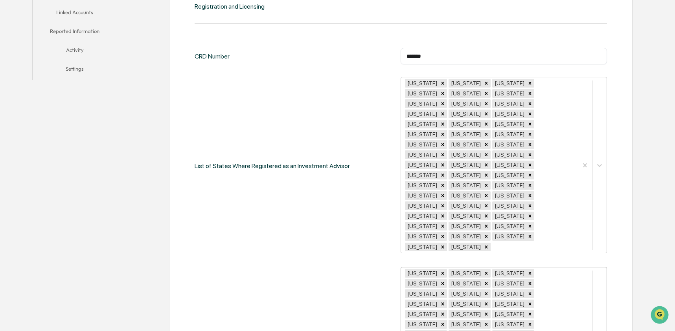
scroll to position [342, 0]
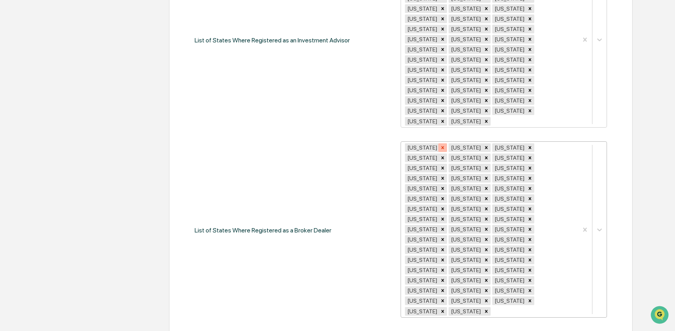
click at [438, 143] on div "Remove Alabama" at bounding box center [442, 147] width 9 height 9
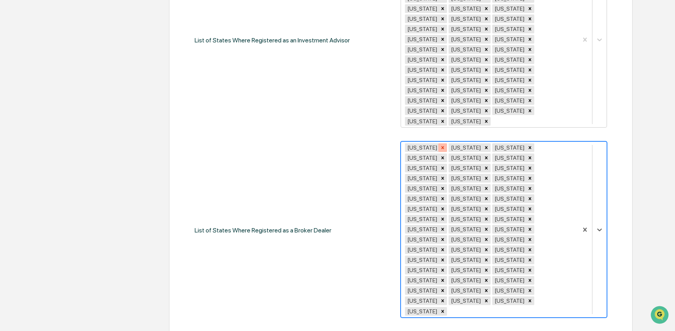
click at [440, 145] on icon "Remove Alaska" at bounding box center [442, 147] width 5 height 5
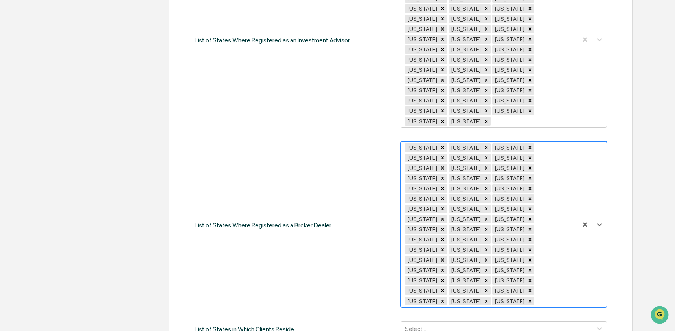
click at [440, 145] on icon "Remove Arizona" at bounding box center [442, 147] width 5 height 5
click at [440, 145] on icon "Remove Arkansas" at bounding box center [442, 147] width 5 height 5
click at [440, 145] on icon "Remove California" at bounding box center [442, 147] width 5 height 5
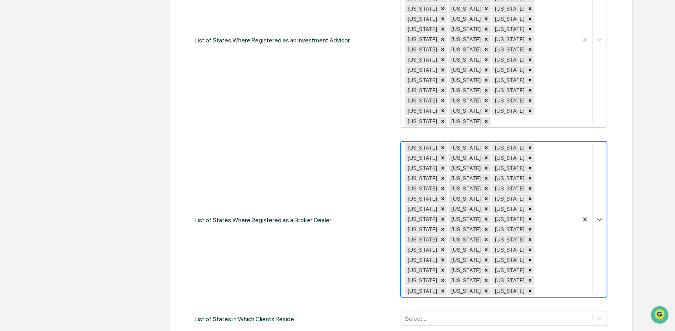
click at [440, 145] on icon "Remove Colorado" at bounding box center [442, 147] width 5 height 5
click at [443, 147] on icon "Remove Connecticut" at bounding box center [442, 148] width 3 height 3
click at [440, 145] on icon "Remove Delaware" at bounding box center [442, 147] width 5 height 5
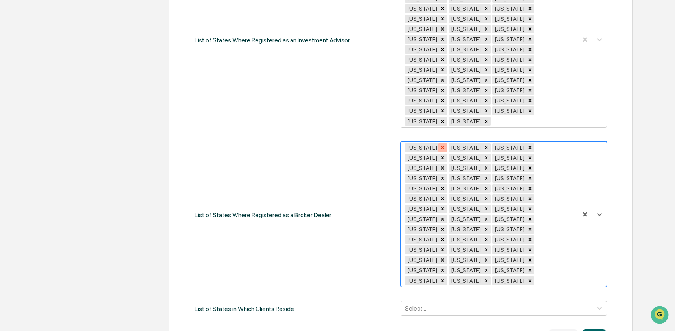
click at [438, 143] on div "Remove Florida" at bounding box center [442, 147] width 9 height 9
click at [441, 147] on icon "Remove Georgia" at bounding box center [442, 148] width 3 height 3
click at [438, 143] on div "Remove Hawaii" at bounding box center [442, 147] width 9 height 9
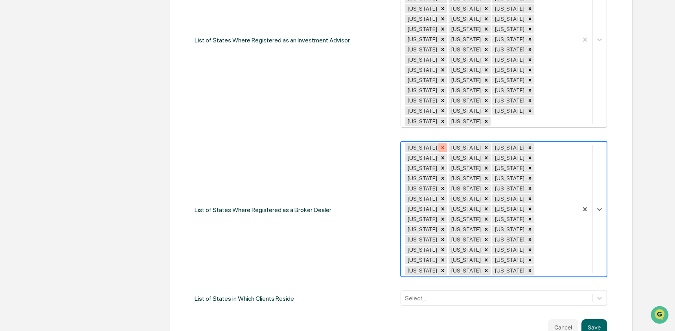
click at [441, 147] on icon "Remove Idaho" at bounding box center [442, 148] width 3 height 3
click at [440, 145] on icon "Remove Illinois" at bounding box center [442, 147] width 5 height 5
click at [440, 145] on icon "Remove Indiana" at bounding box center [442, 147] width 5 height 5
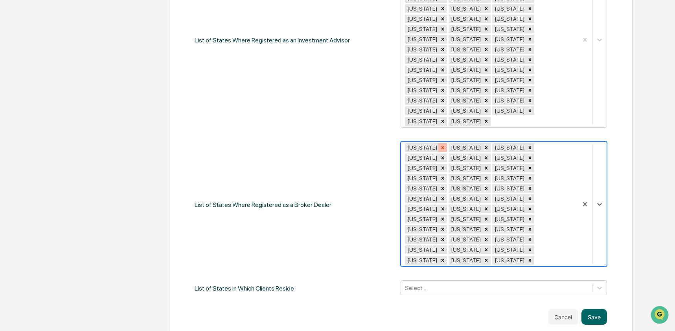
click at [440, 145] on icon "Remove Iowa" at bounding box center [442, 147] width 5 height 5
click at [441, 147] on icon "Remove Kansas" at bounding box center [442, 148] width 3 height 3
click at [440, 145] on icon "Remove Kentucky" at bounding box center [442, 147] width 5 height 5
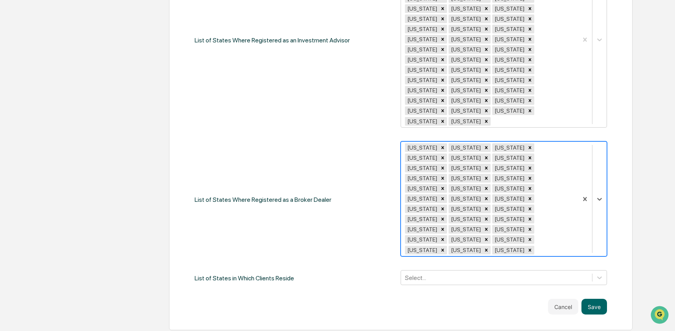
click at [440, 145] on icon "Remove Louisiana" at bounding box center [442, 147] width 5 height 5
click at [440, 145] on icon "Remove Maine" at bounding box center [442, 147] width 5 height 5
click at [440, 145] on icon "Remove Maryland" at bounding box center [442, 147] width 5 height 5
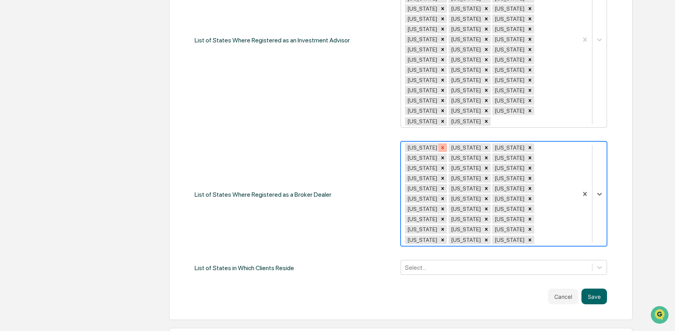
click at [447, 143] on div "Remove Massachusetts" at bounding box center [442, 147] width 9 height 9
click at [440, 145] on icon "Remove Michigan" at bounding box center [442, 147] width 5 height 5
click at [440, 145] on icon "Remove Minnesota" at bounding box center [442, 147] width 5 height 5
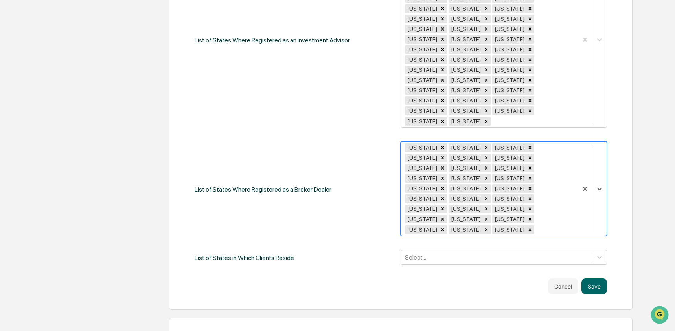
click at [440, 145] on icon "Remove Mississippi" at bounding box center [442, 147] width 5 height 5
click at [438, 143] on div "Remove Missouri" at bounding box center [442, 147] width 9 height 9
click at [440, 145] on icon "Remove Montana" at bounding box center [442, 147] width 5 height 5
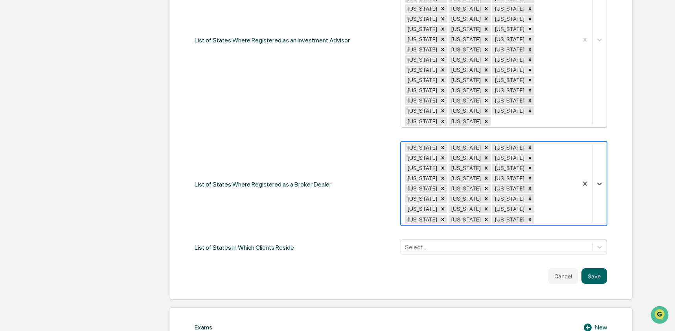
click at [441, 147] on icon "Remove Nebraska" at bounding box center [442, 148] width 3 height 3
click at [441, 147] on icon "Remove Nevada" at bounding box center [442, 148] width 3 height 3
click at [445, 145] on icon "Remove New Hampshire" at bounding box center [442, 147] width 5 height 5
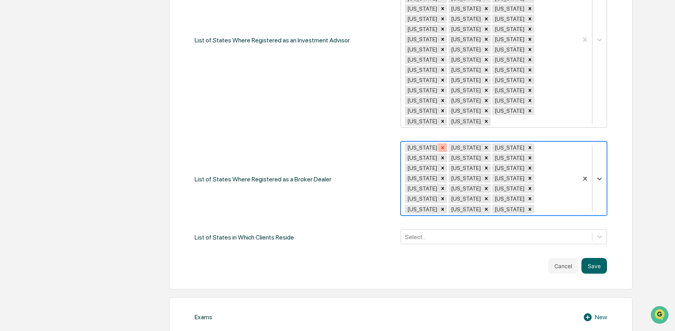
click at [442, 147] on icon "Remove New Jersey" at bounding box center [442, 148] width 3 height 3
click at [442, 145] on icon "Remove New Mexico" at bounding box center [442, 147] width 5 height 5
click at [440, 143] on div "Remove New York" at bounding box center [442, 147] width 9 height 9
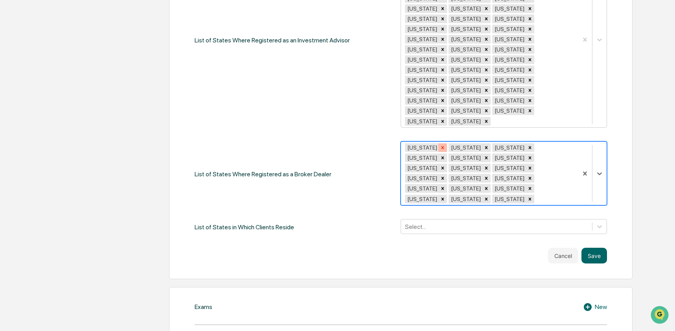
click at [445, 145] on icon "Remove North Carolina" at bounding box center [442, 147] width 5 height 5
click at [445, 145] on icon "Remove North Dakota" at bounding box center [442, 147] width 5 height 5
click at [440, 145] on icon "Remove Ohio" at bounding box center [442, 147] width 5 height 5
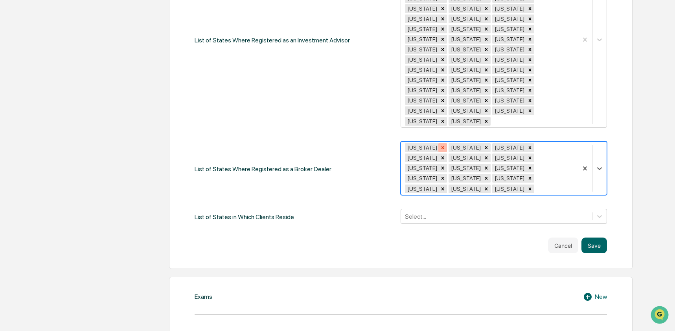
click at [440, 145] on icon "Remove Oklahoma" at bounding box center [442, 147] width 5 height 5
click at [440, 145] on icon "Remove Oregon" at bounding box center [442, 147] width 5 height 5
click at [444, 147] on icon "Remove Pennsylvania" at bounding box center [442, 148] width 3 height 3
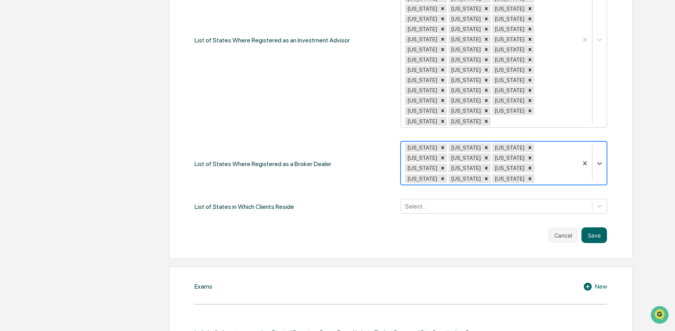
click at [444, 147] on icon "Remove Rhode Island" at bounding box center [442, 148] width 3 height 3
click at [445, 145] on icon "Remove South Carolina" at bounding box center [442, 147] width 5 height 5
click at [445, 145] on icon "Remove South Dakota" at bounding box center [442, 147] width 5 height 5
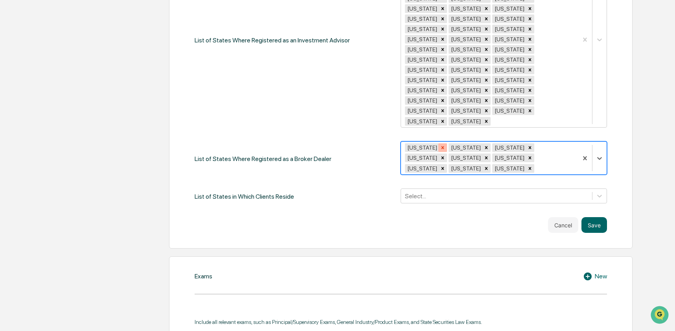
click at [441, 145] on icon "Remove Tennessee" at bounding box center [442, 147] width 5 height 5
click at [438, 143] on div "Remove Texas" at bounding box center [442, 147] width 9 height 9
click at [440, 145] on icon "Remove Utah" at bounding box center [442, 147] width 5 height 5
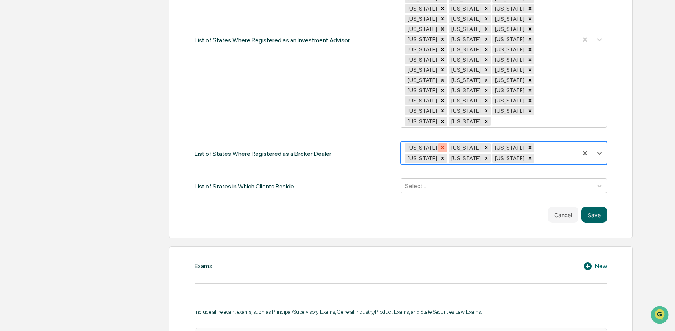
click at [440, 145] on icon "Remove Vermont" at bounding box center [442, 147] width 5 height 5
click at [440, 145] on icon "Remove Virginia" at bounding box center [442, 147] width 5 height 5
click at [442, 147] on icon "Remove Washington" at bounding box center [442, 148] width 3 height 3
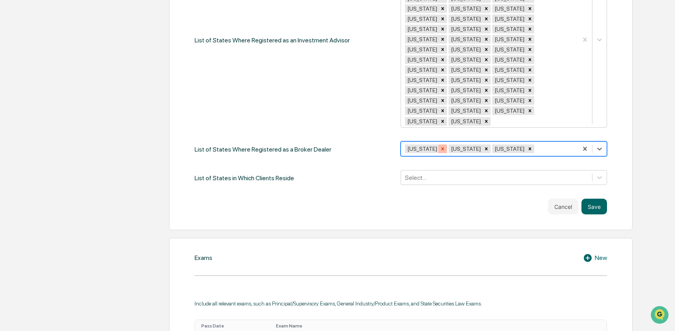
click at [443, 146] on icon "Remove West Virginia" at bounding box center [442, 148] width 5 height 5
click at [440, 146] on icon "Remove Wisconsin" at bounding box center [442, 148] width 5 height 5
click at [440, 145] on div "Remove Wyoming" at bounding box center [442, 149] width 9 height 9
click at [596, 199] on button "Save" at bounding box center [594, 207] width 26 height 16
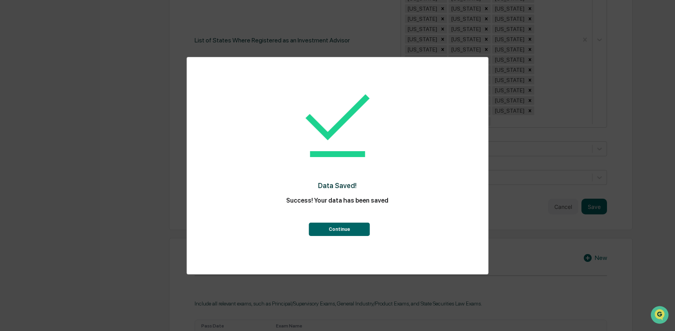
click at [328, 226] on button "Continue" at bounding box center [339, 229] width 61 height 13
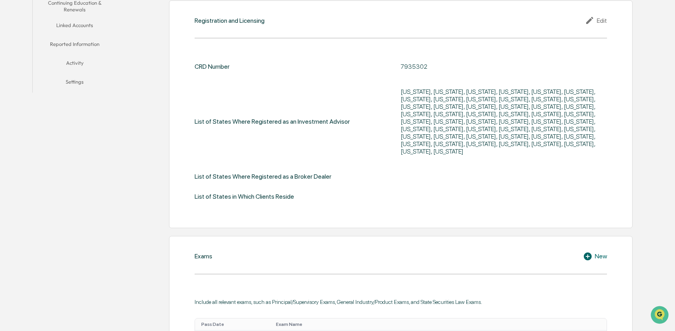
scroll to position [0, 0]
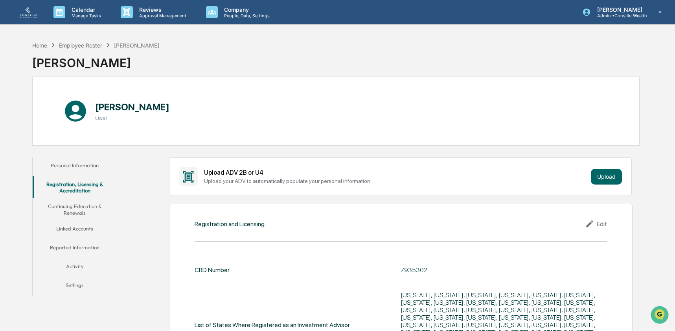
click at [93, 203] on button "Continuing Education & Renewals" at bounding box center [75, 209] width 84 height 22
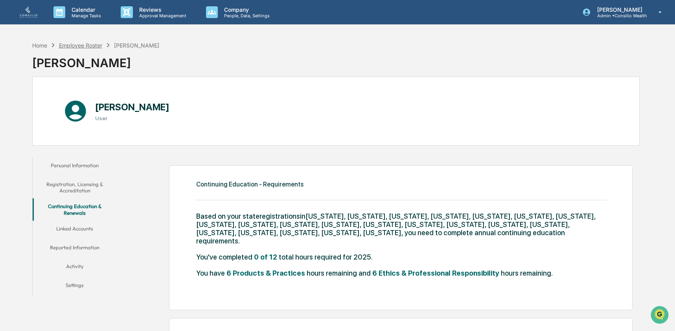
click at [89, 45] on div "Employee Roster" at bounding box center [80, 45] width 43 height 7
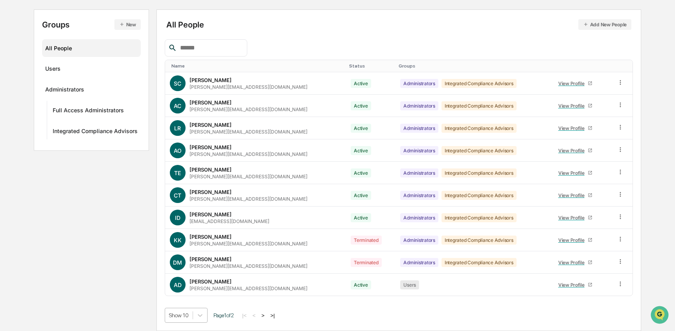
click at [188, 311] on body "Calendar Manage Tasks Reviews Approval Management Company People, Data, Setting…" at bounding box center [337, 126] width 675 height 410
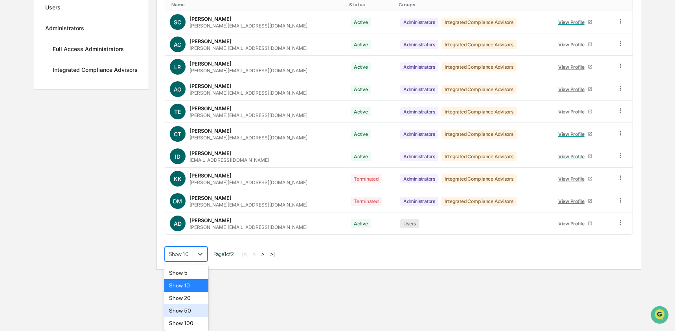
click at [193, 315] on div "Show 50" at bounding box center [186, 310] width 44 height 13
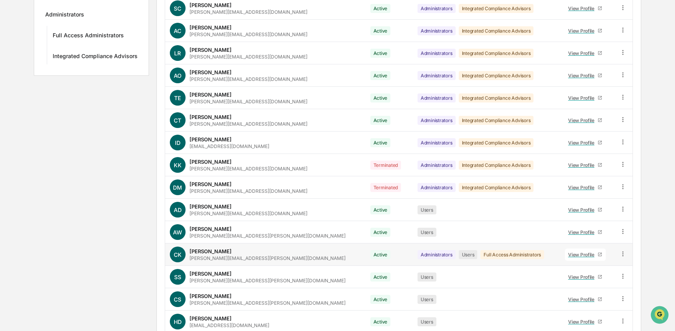
scroll to position [154, 0]
click at [573, 304] on link "View Profile" at bounding box center [585, 299] width 41 height 12
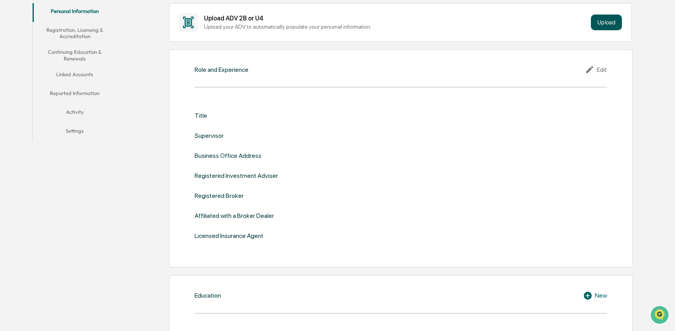
click at [610, 28] on button "Upload" at bounding box center [605, 23] width 31 height 16
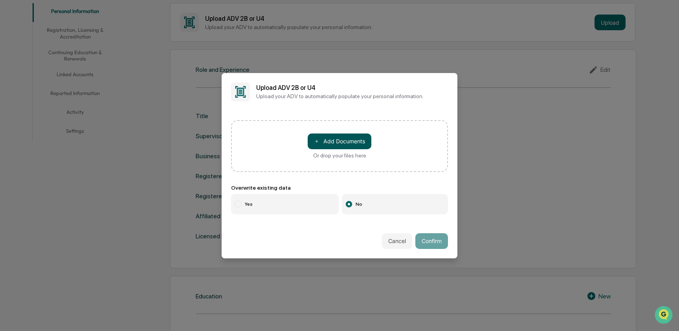
click at [321, 139] on button "＋ Add Documents" at bounding box center [340, 142] width 64 height 16
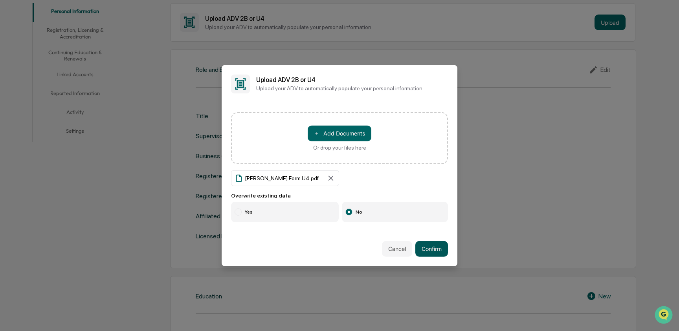
click at [433, 247] on button "Confirm" at bounding box center [431, 249] width 33 height 16
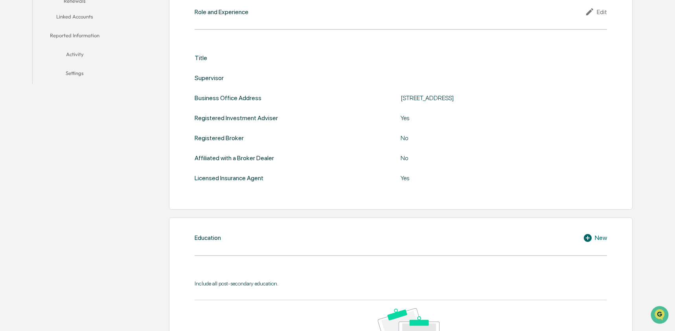
scroll to position [11, 0]
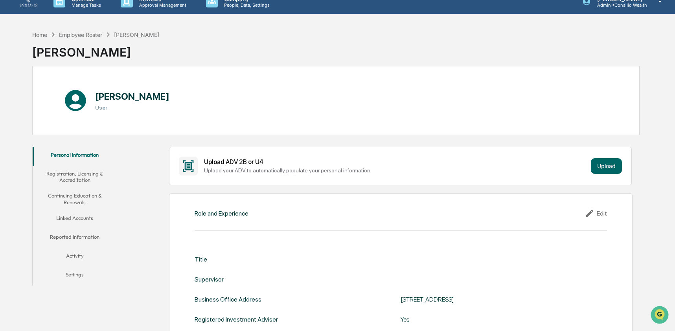
click at [70, 175] on button "Registration, Licensing & Accreditation" at bounding box center [75, 177] width 84 height 22
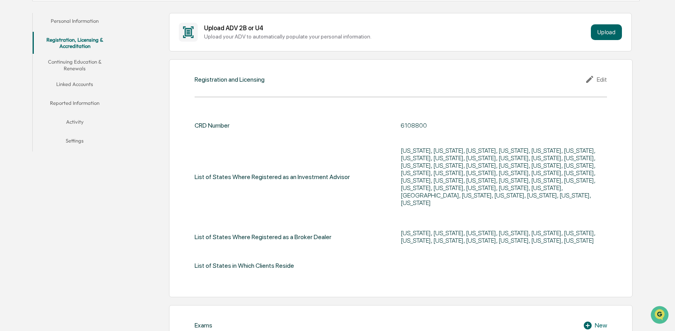
scroll to position [101, 0]
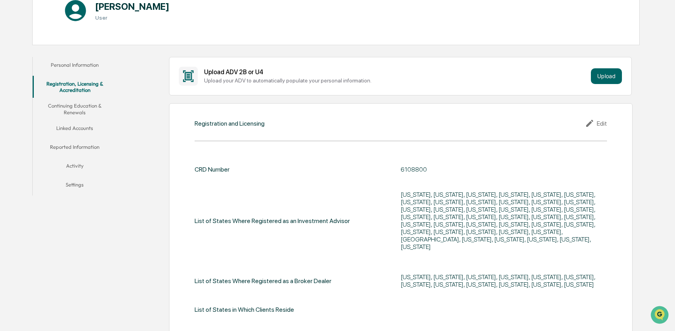
click at [68, 107] on button "Continuing Education & Renewals" at bounding box center [75, 109] width 84 height 22
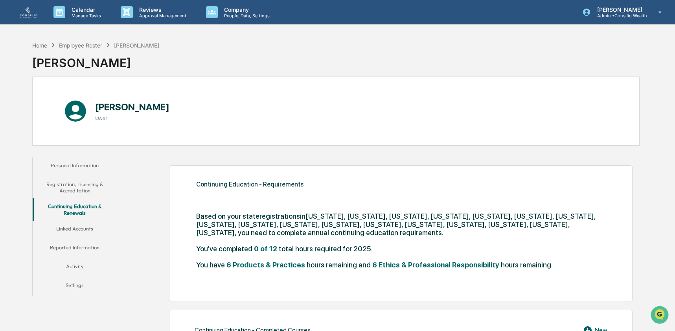
click at [88, 47] on div "Employee Roster" at bounding box center [80, 45] width 43 height 7
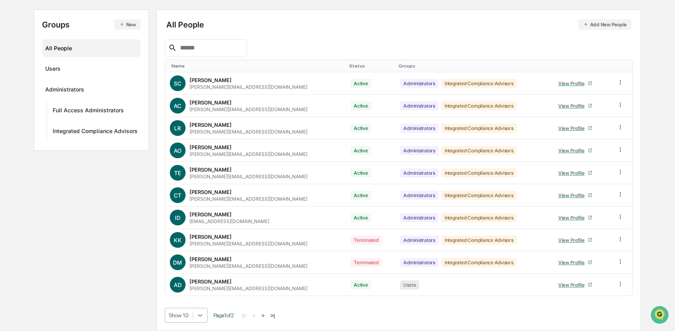
click at [202, 318] on body "Calendar Manage Tasks Reviews Approval Management Company People, Data, Setting…" at bounding box center [337, 126] width 675 height 410
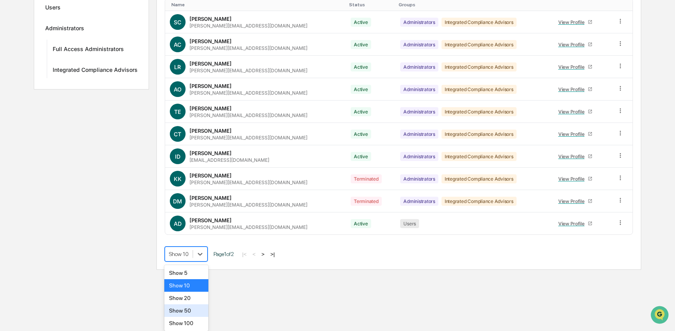
click at [197, 313] on div "Show 50" at bounding box center [186, 310] width 44 height 13
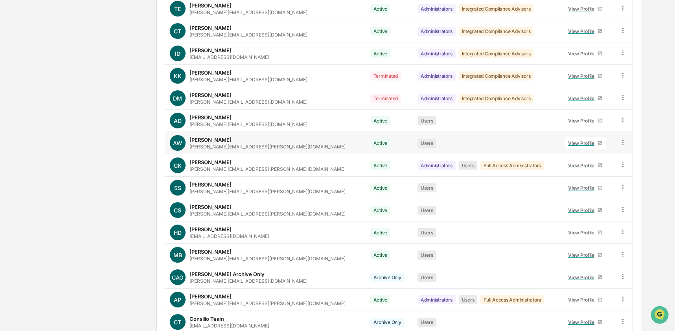
scroll to position [262, 0]
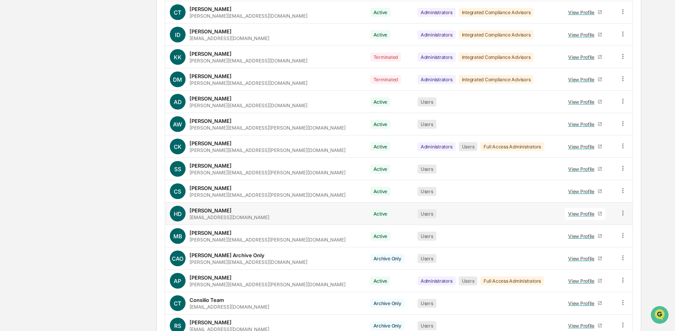
click at [576, 217] on link "View Profile" at bounding box center [585, 214] width 41 height 12
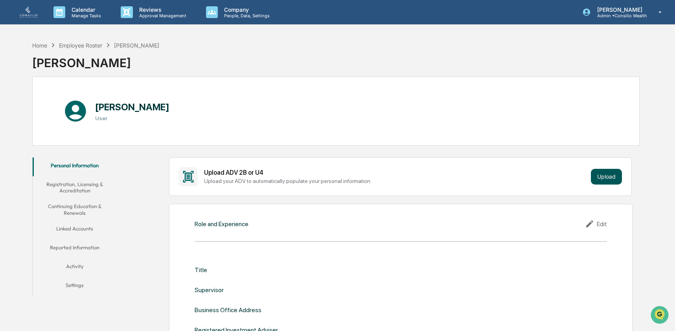
click at [613, 174] on button "Upload" at bounding box center [605, 177] width 31 height 16
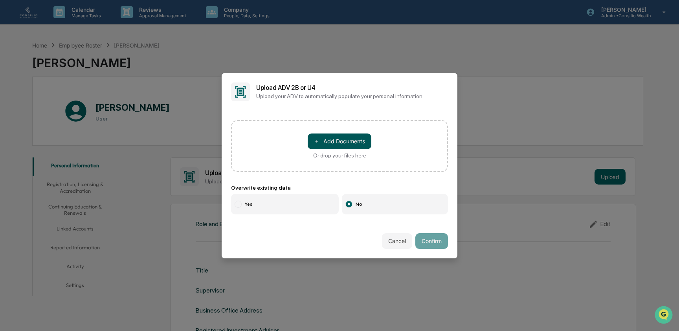
click at [343, 137] on button "＋ Add Documents" at bounding box center [340, 142] width 64 height 16
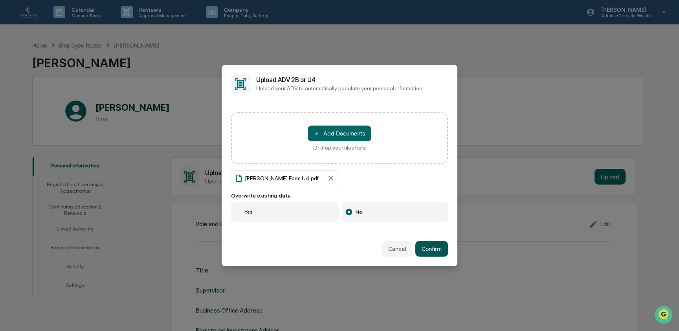
click at [429, 245] on button "Confirm" at bounding box center [431, 249] width 33 height 16
